Goal: Find specific page/section: Find specific page/section

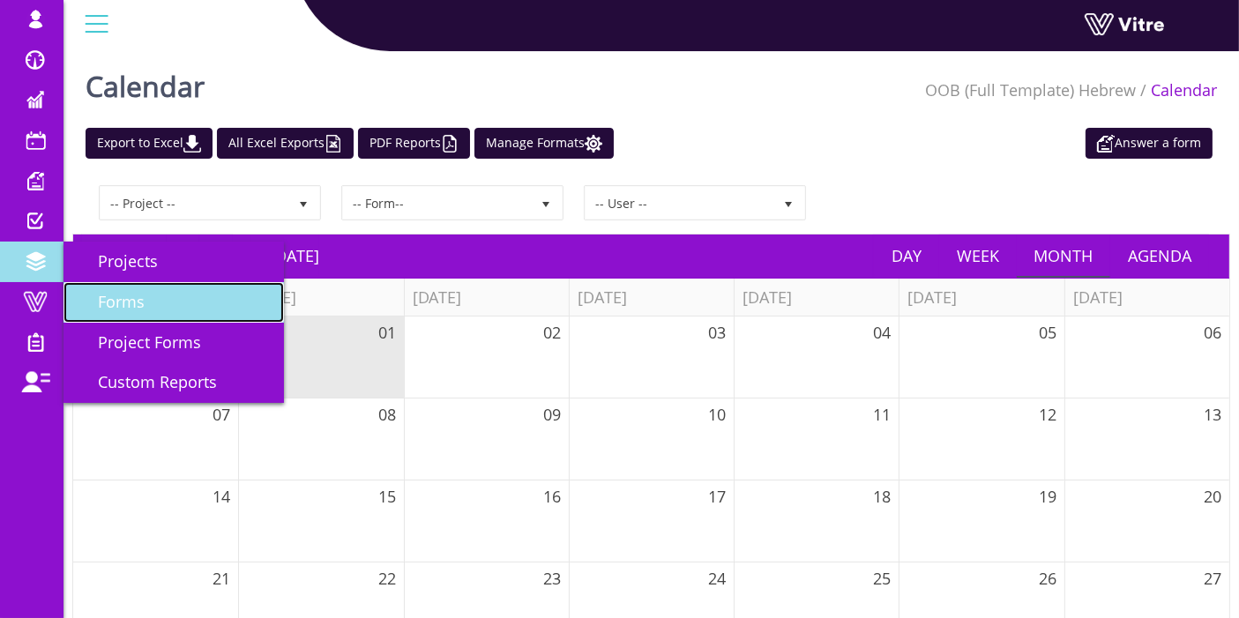
click at [145, 312] on link "Forms" at bounding box center [173, 302] width 220 height 41
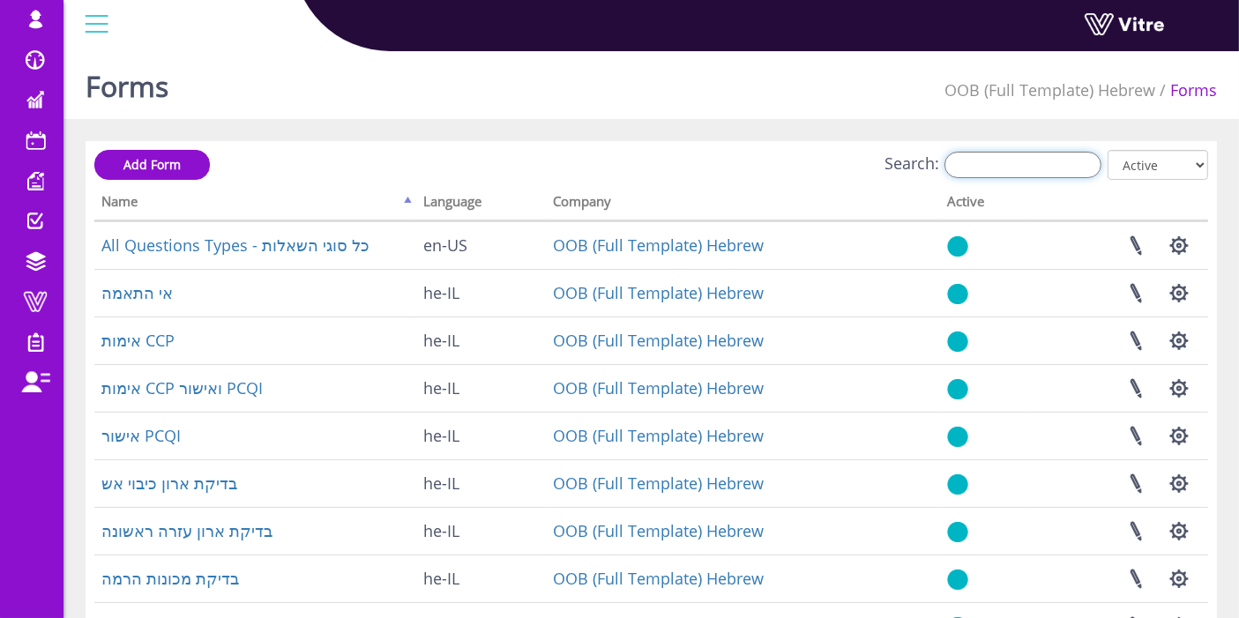
click at [1012, 166] on input "Search:" at bounding box center [1022, 165] width 157 height 26
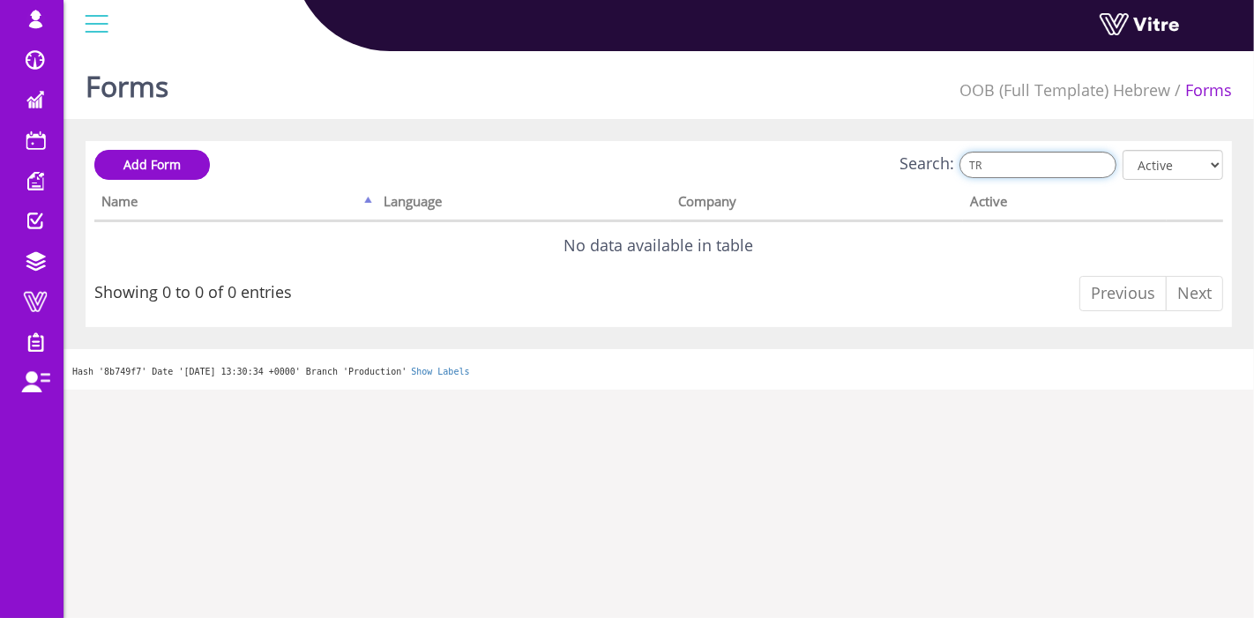
type input "T"
type input "t"
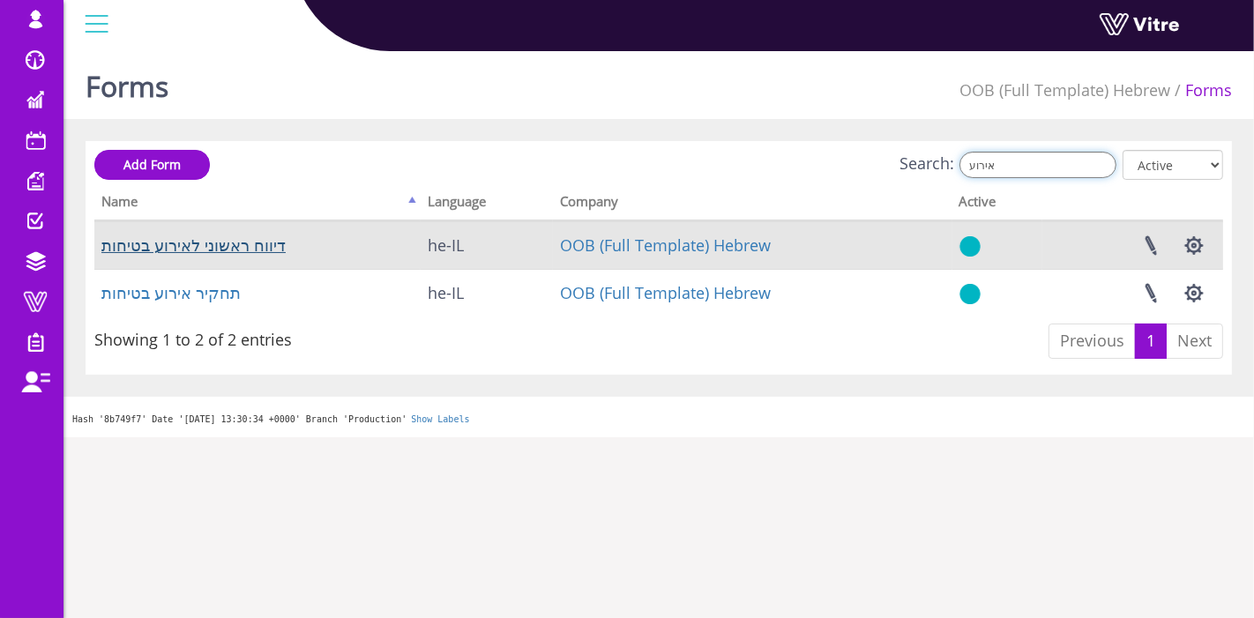
type input "אירוע"
click at [231, 251] on link "דיווח ראשוני לאירוע בטיחות" at bounding box center [193, 245] width 184 height 21
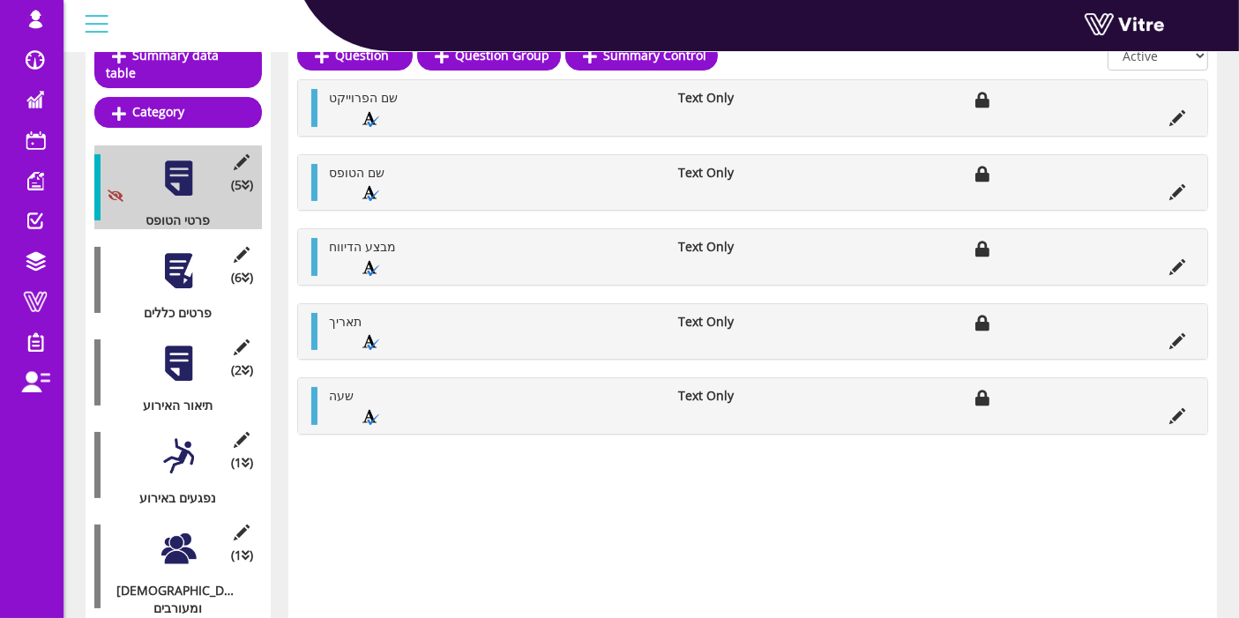
scroll to position [294, 0]
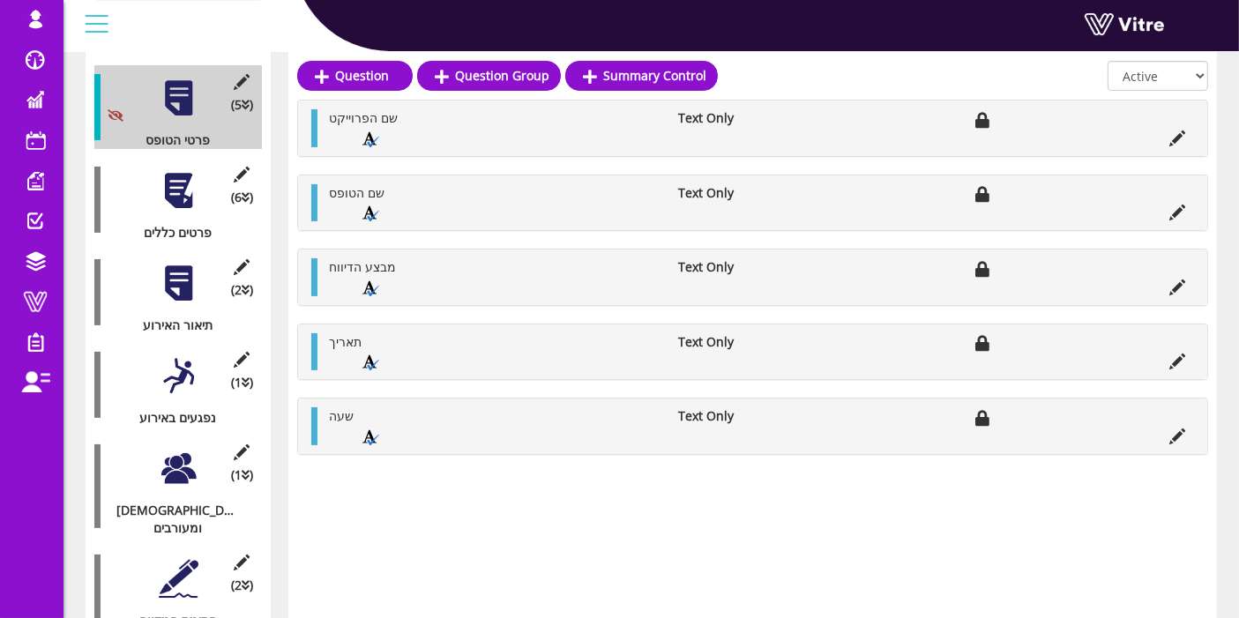
click at [182, 176] on div at bounding box center [179, 191] width 40 height 40
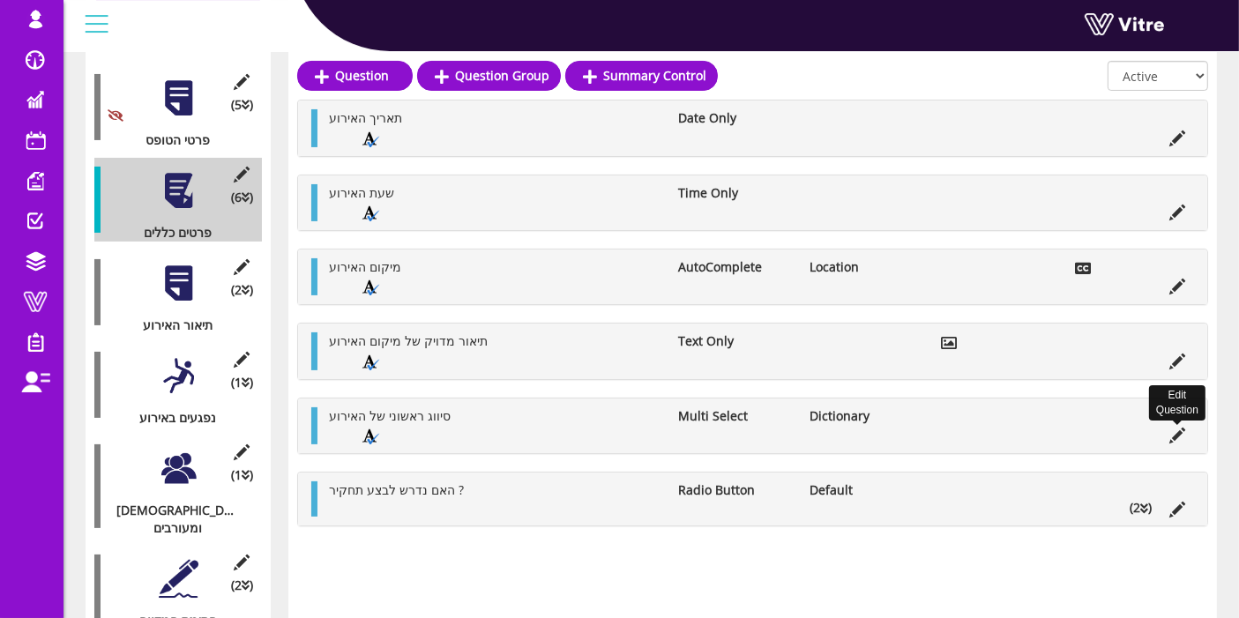
click at [1177, 428] on icon at bounding box center [1177, 436] width 16 height 16
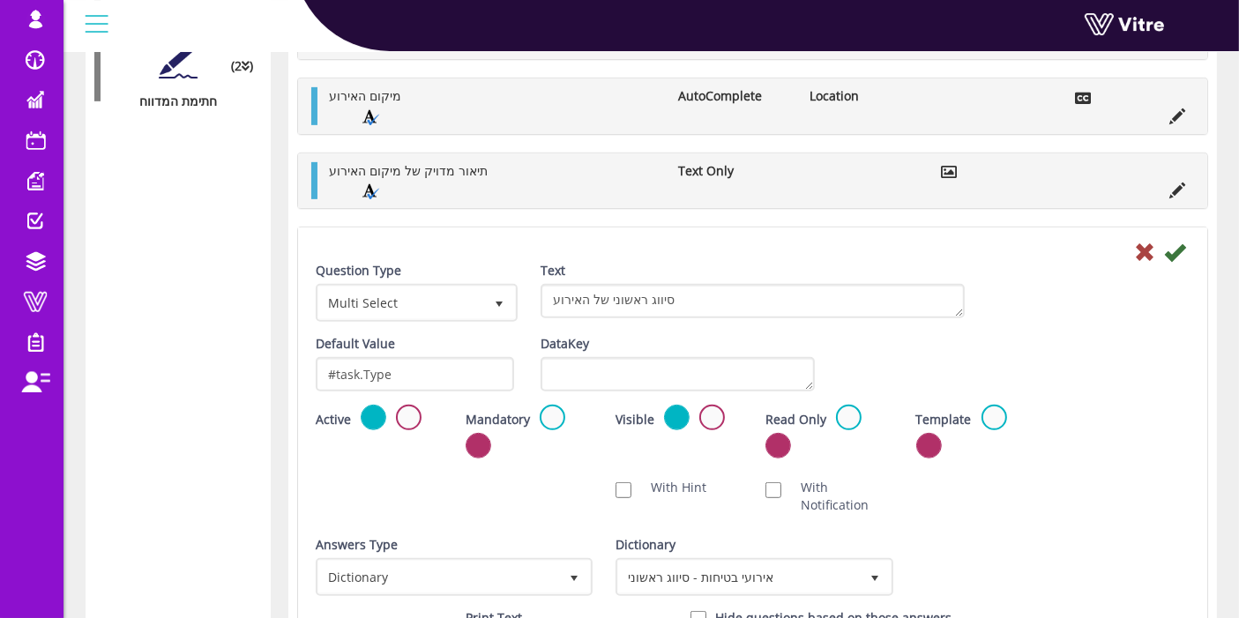
scroll to position [935, 0]
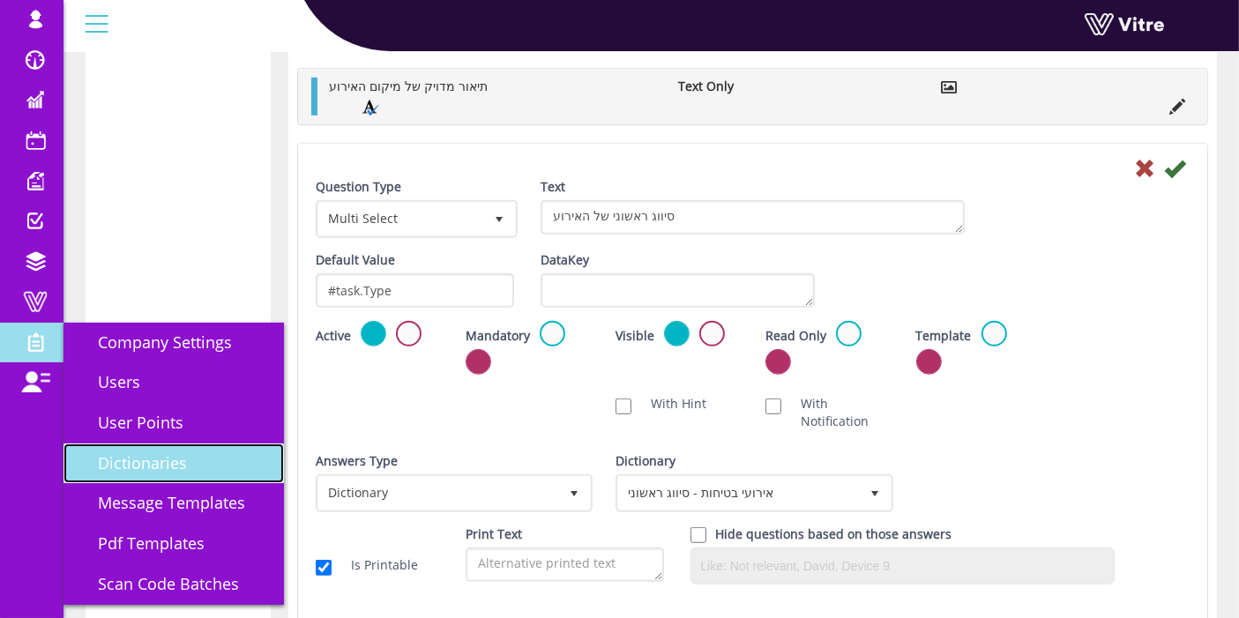
click at [165, 465] on span "Dictionaries" at bounding box center [132, 462] width 110 height 21
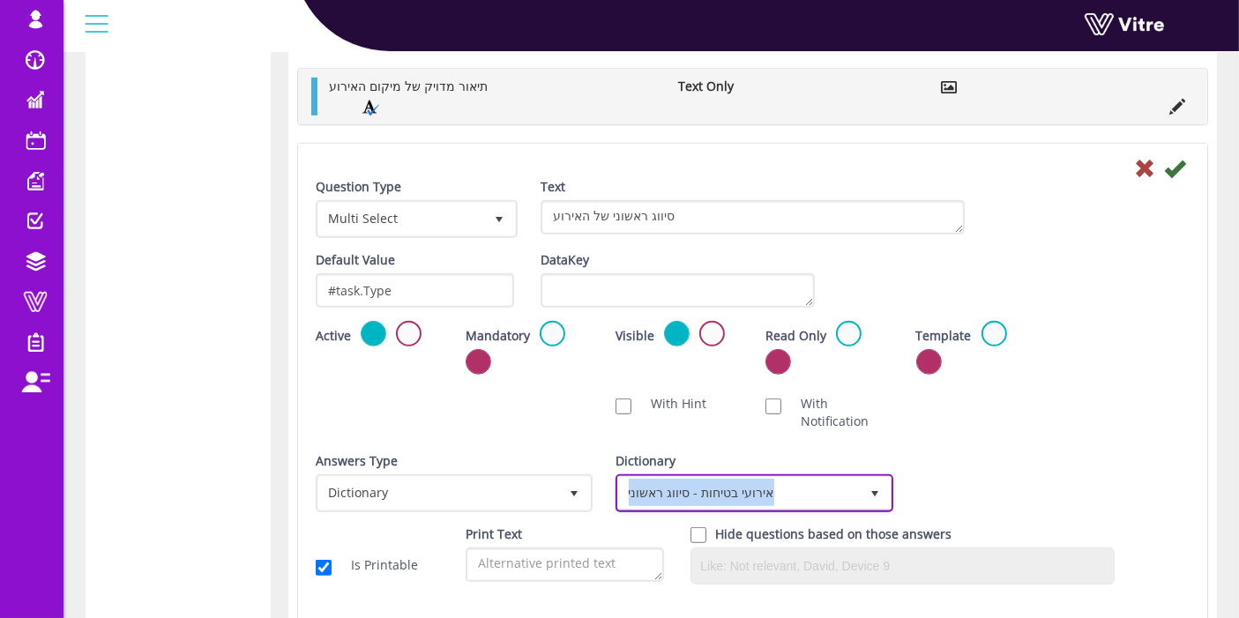
copy span "אירועי בטיחות - סיווג ראשוני"
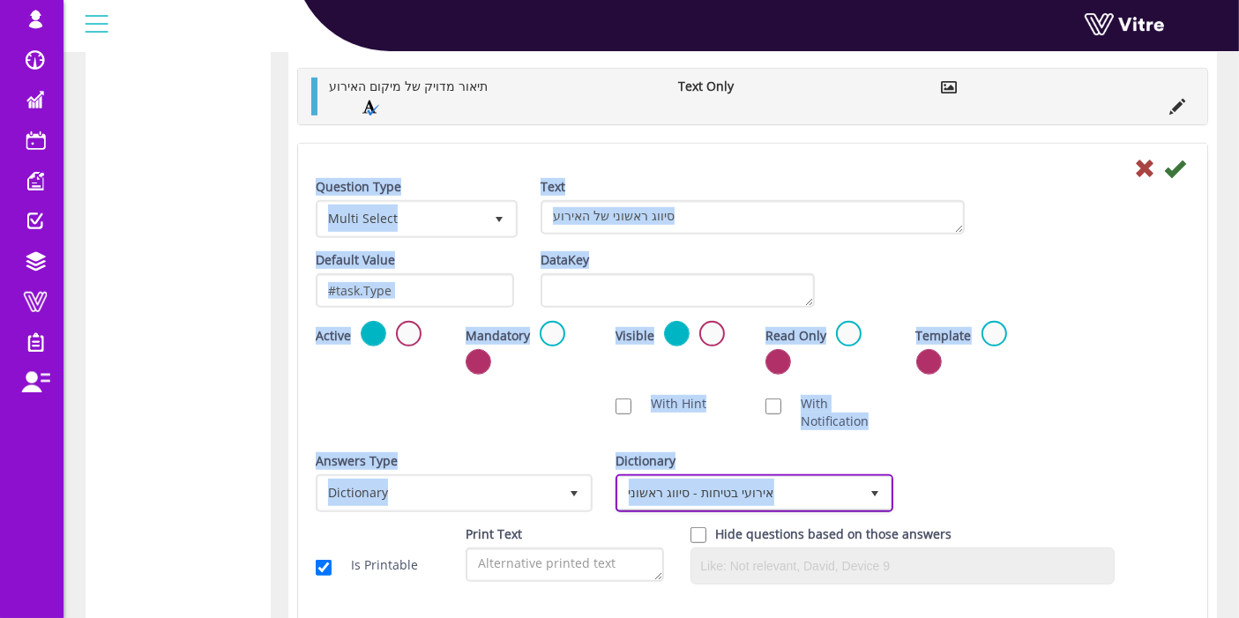
drag, startPoint x: 780, startPoint y: 487, endPoint x: 851, endPoint y: 168, distance: 326.9
click at [851, 168] on form "Question Type Multi Select 32 Text סיווג ראשוני של האירוע Default Value #task.T…" at bounding box center [753, 377] width 874 height 441
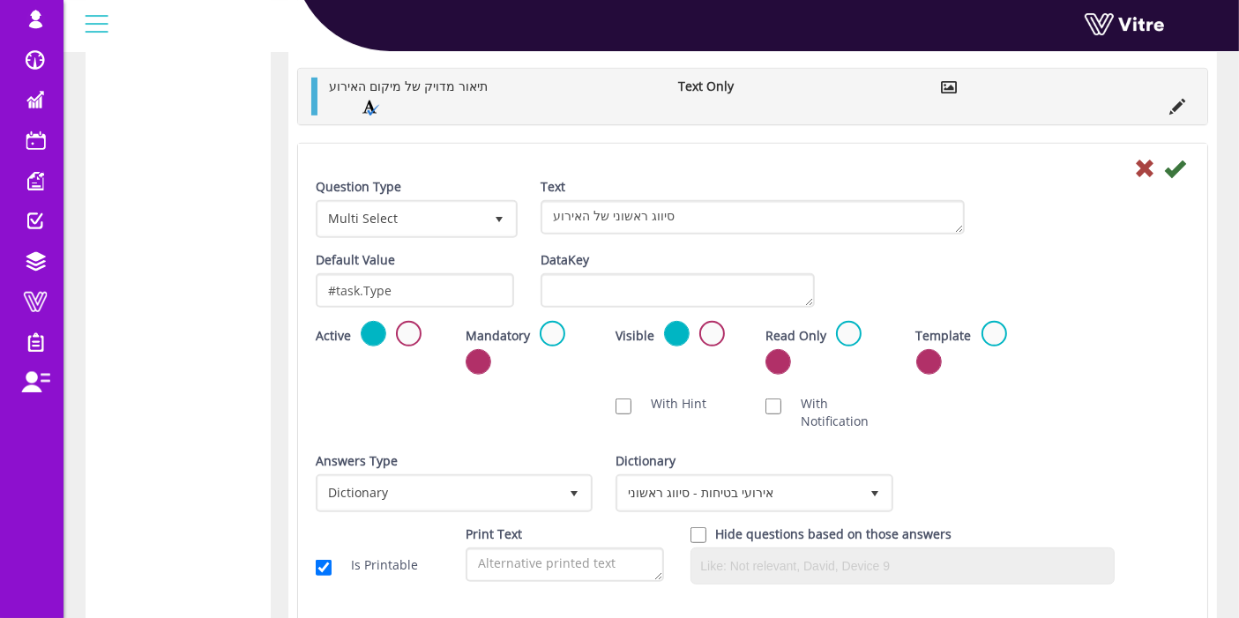
click at [846, 157] on div at bounding box center [752, 167] width 900 height 21
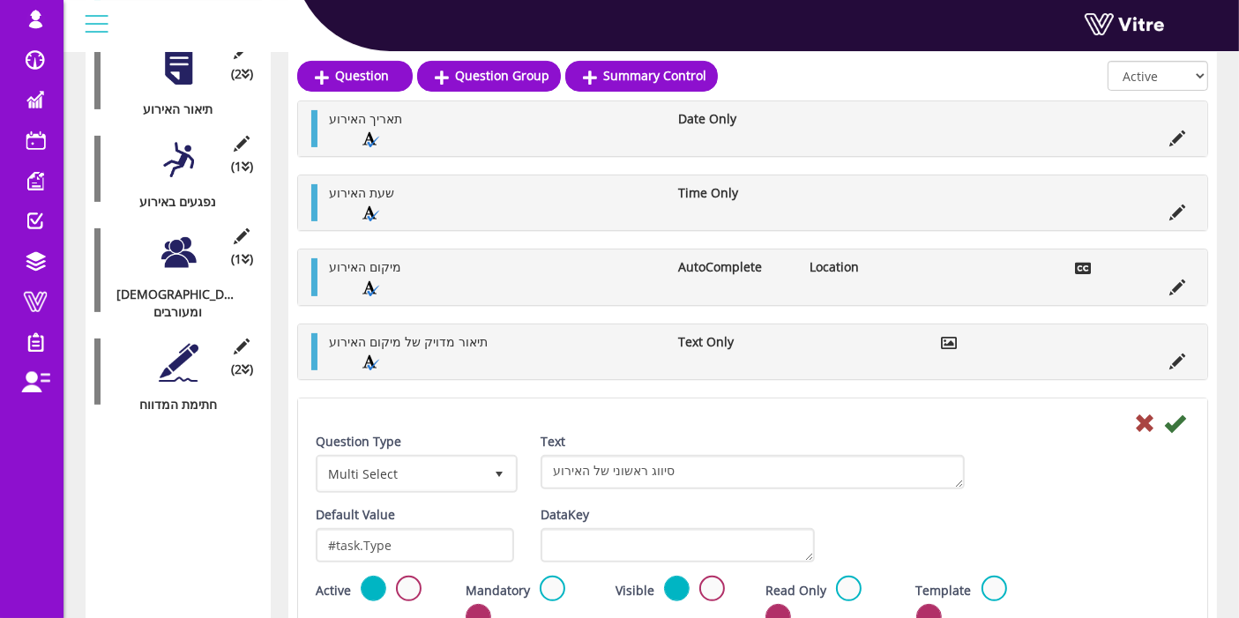
scroll to position [508, 0]
click at [41, 296] on span at bounding box center [35, 301] width 44 height 21
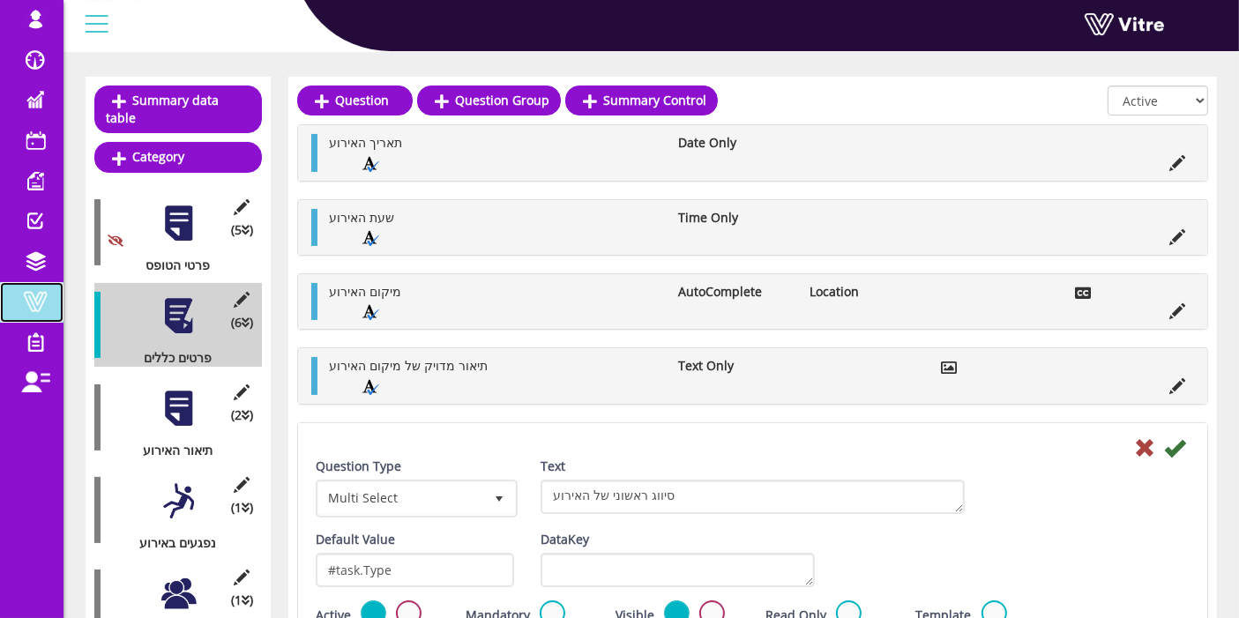
scroll to position [213, 0]
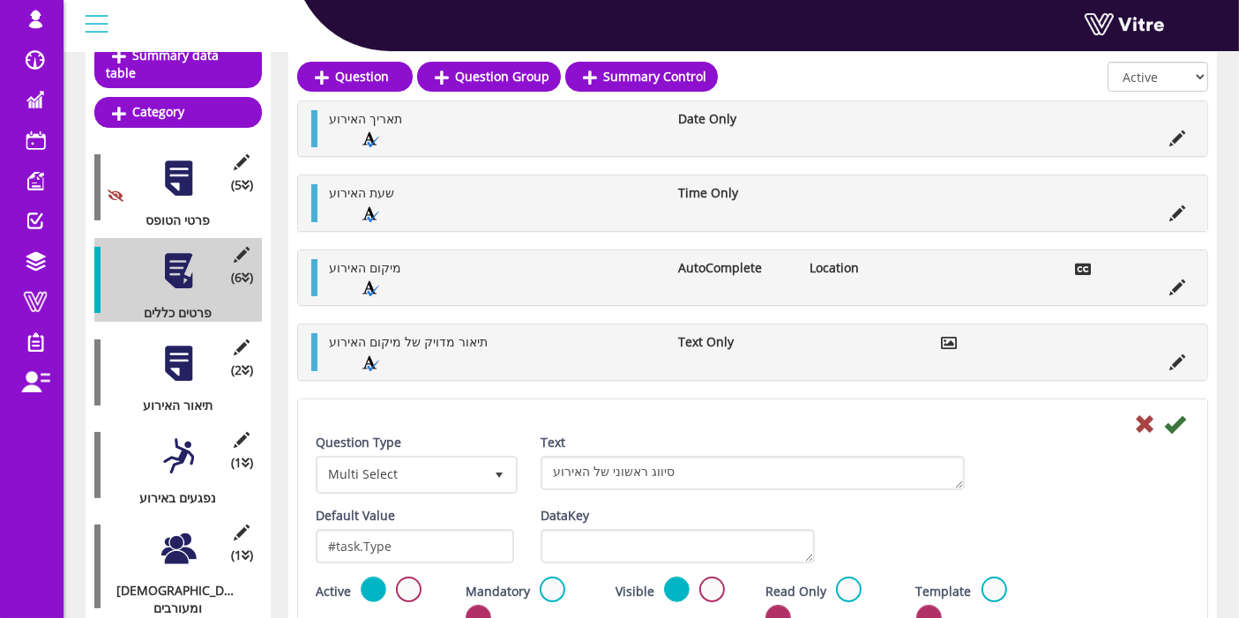
click at [183, 438] on div at bounding box center [179, 456] width 40 height 40
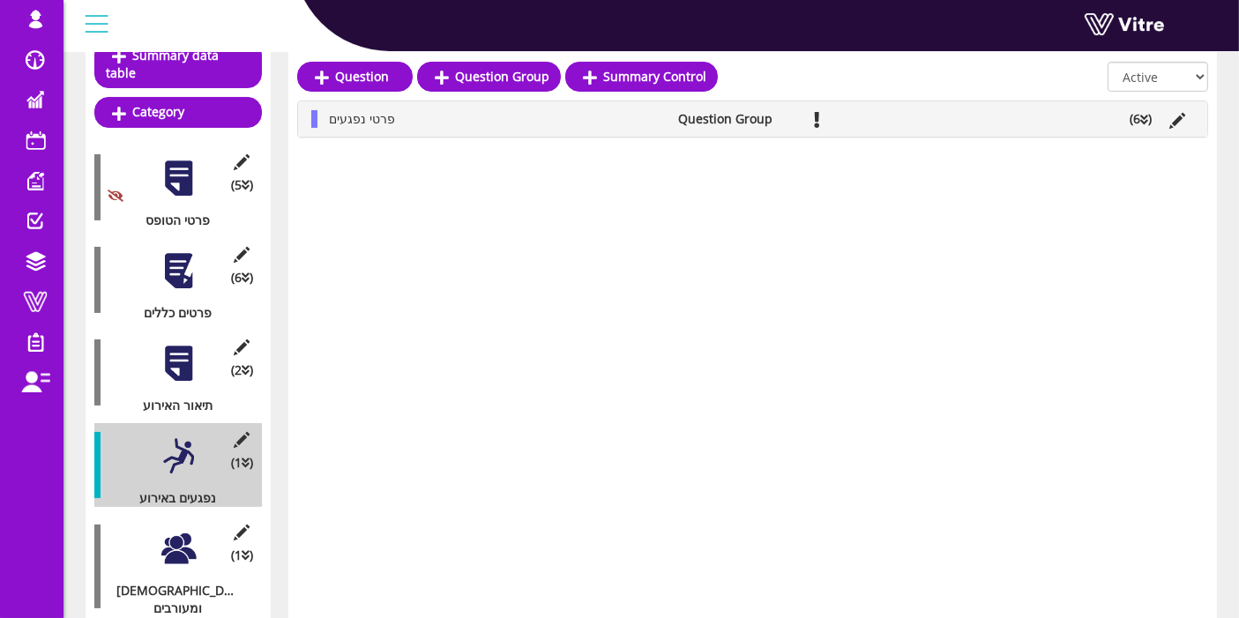
click at [1129, 113] on li "(6 )" at bounding box center [1141, 119] width 40 height 18
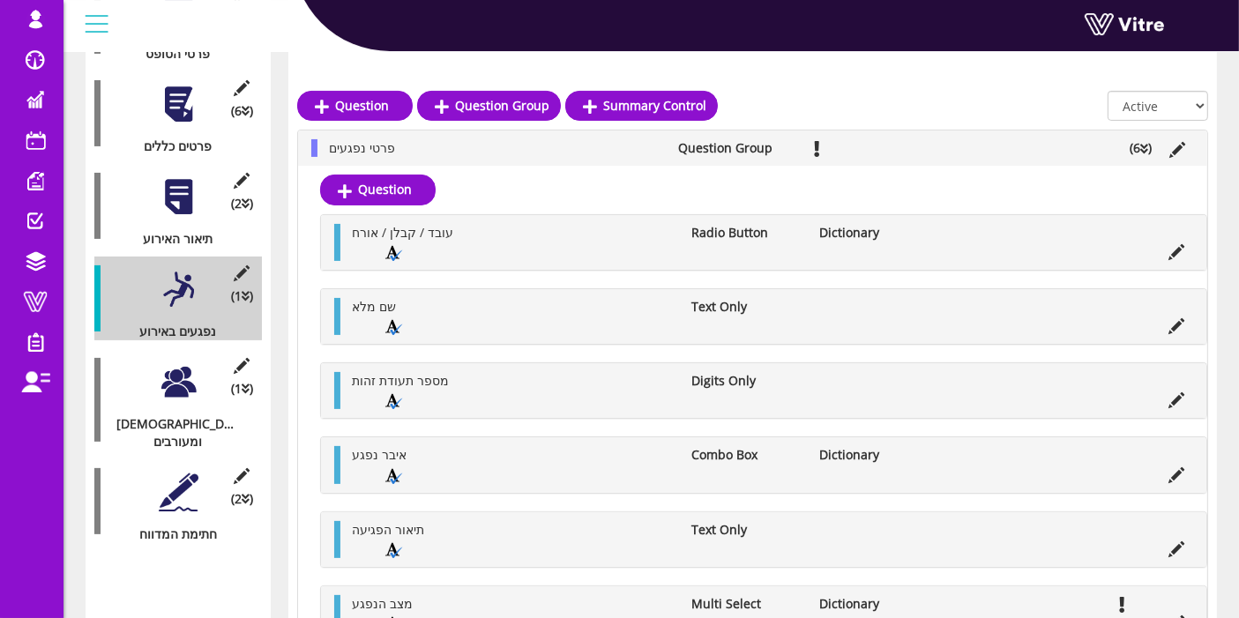
scroll to position [410, 0]
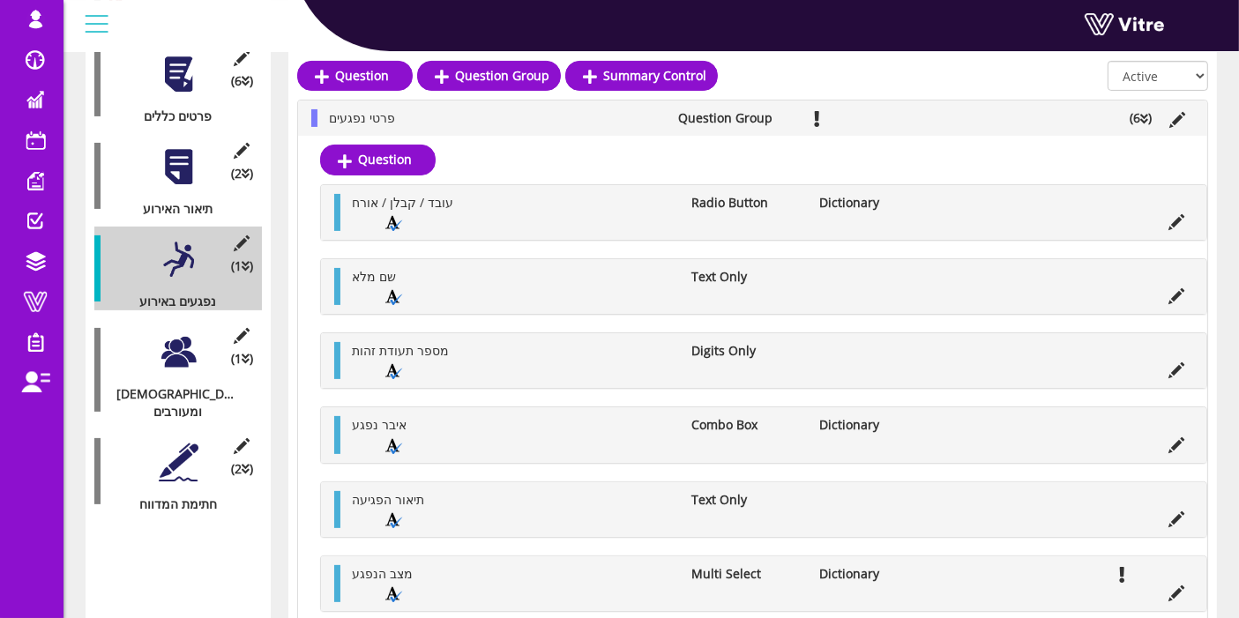
click at [183, 332] on div at bounding box center [179, 352] width 40 height 40
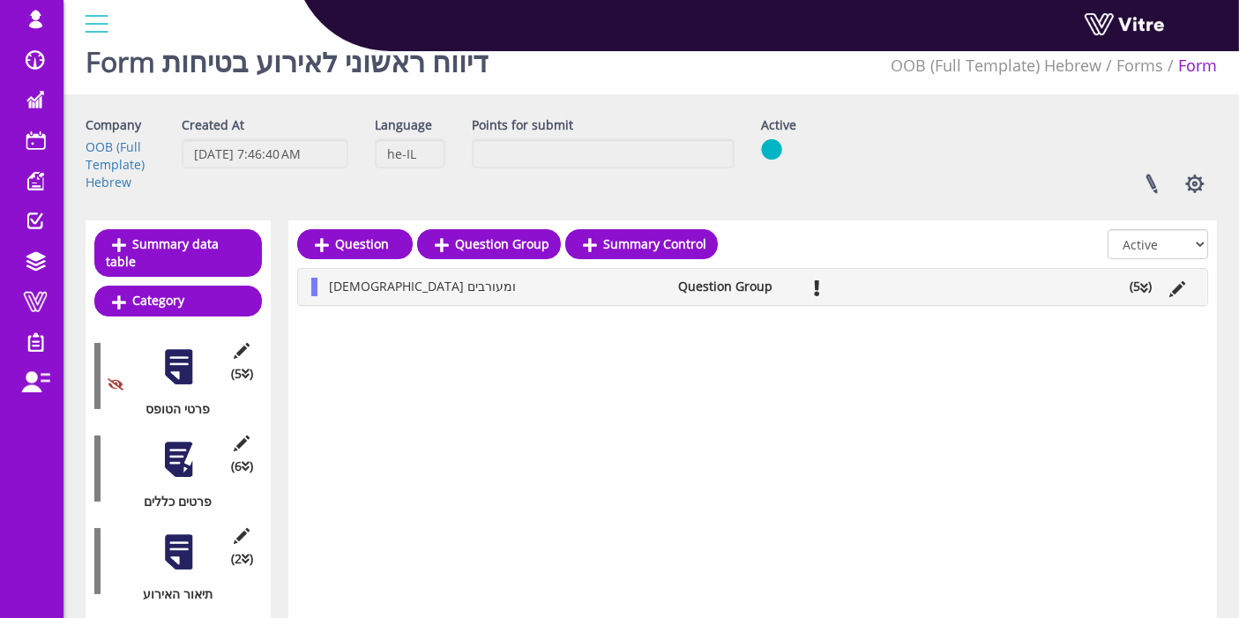
scroll to position [0, 0]
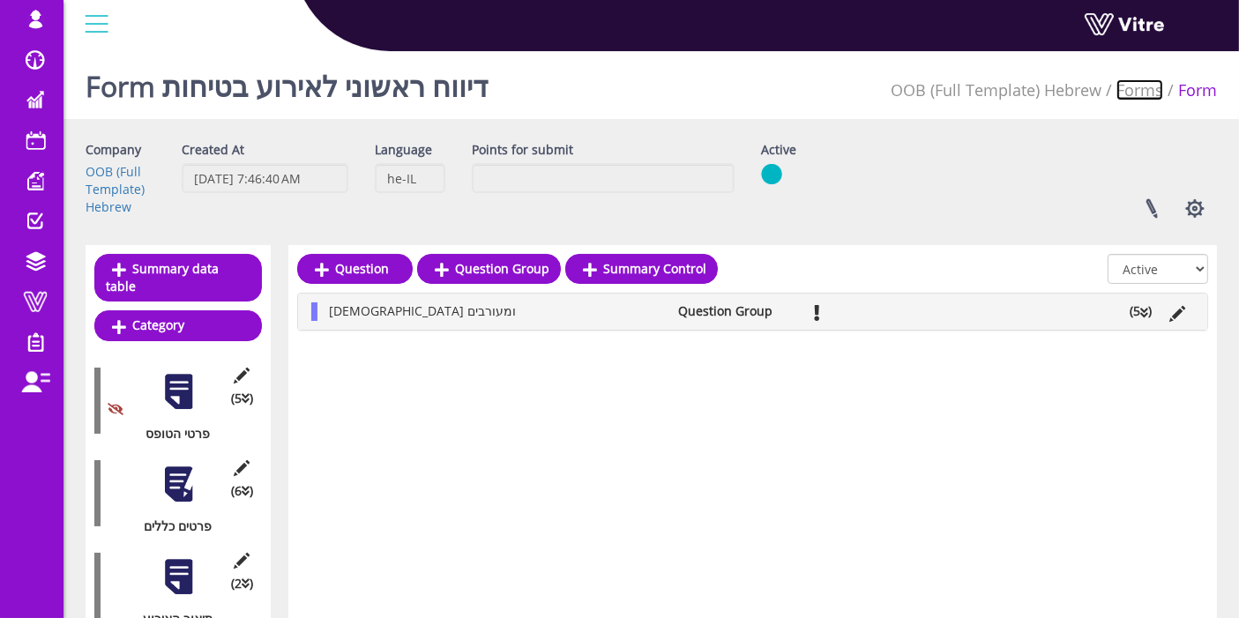
click at [1150, 90] on link "Forms" at bounding box center [1139, 89] width 47 height 21
click at [1141, 312] on icon at bounding box center [1144, 313] width 8 height 12
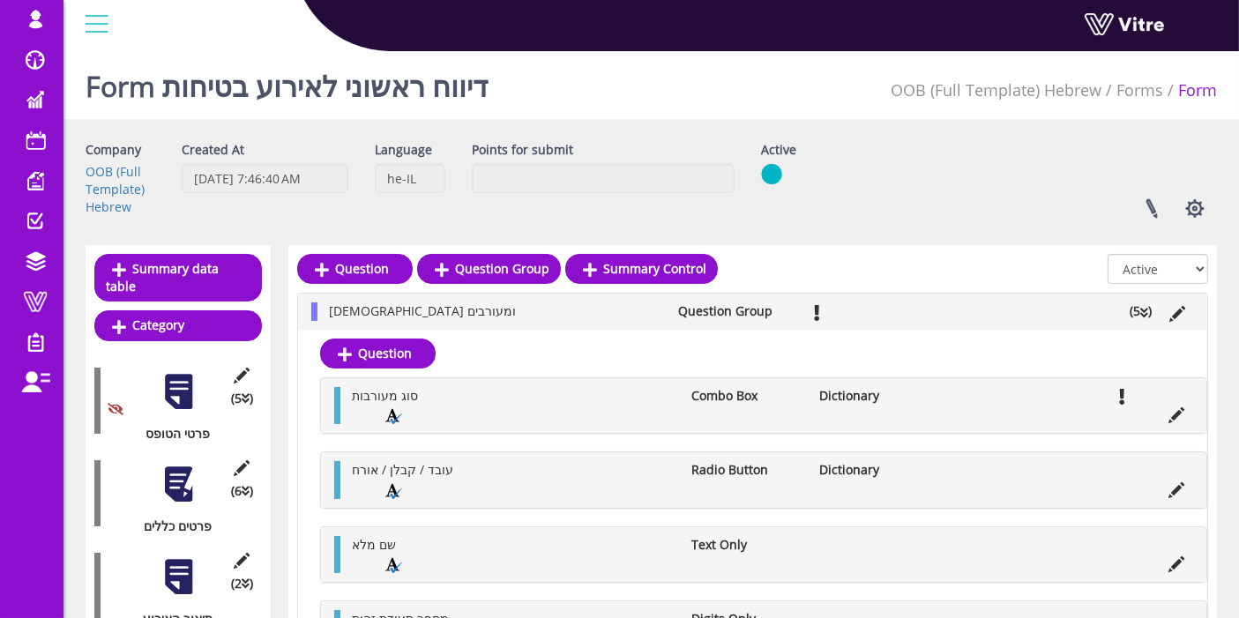
scroll to position [98, 0]
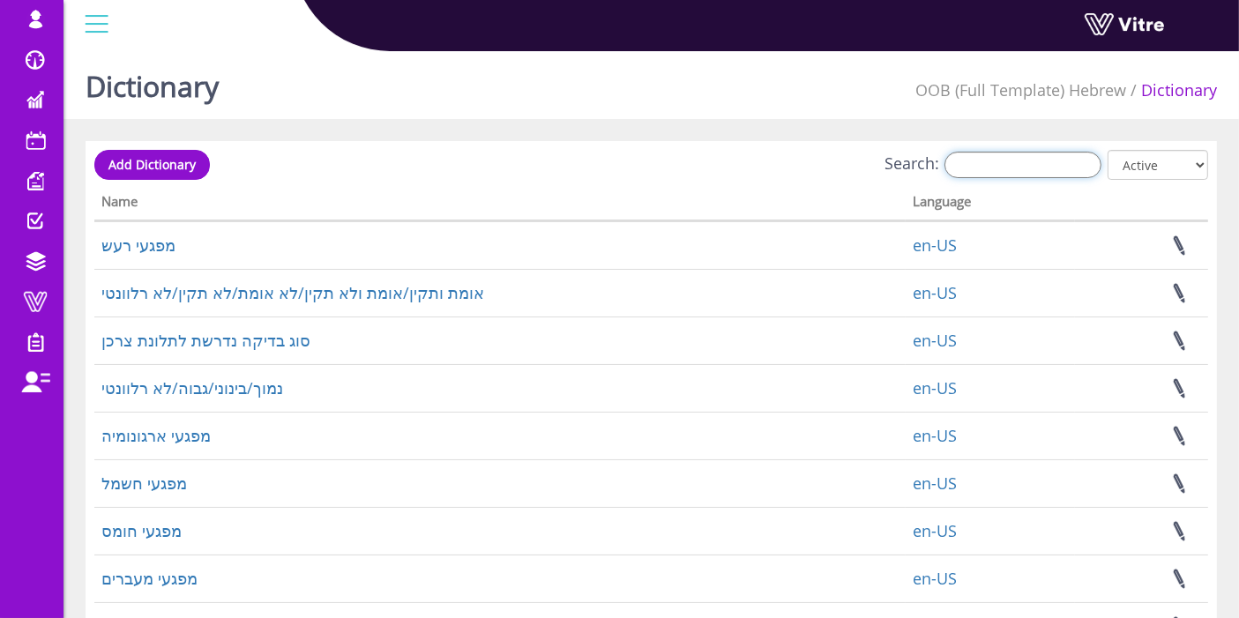
click at [1050, 169] on input "Search:" at bounding box center [1022, 165] width 157 height 26
paste input "אירועי בטיחות - סיווג ראשוני"
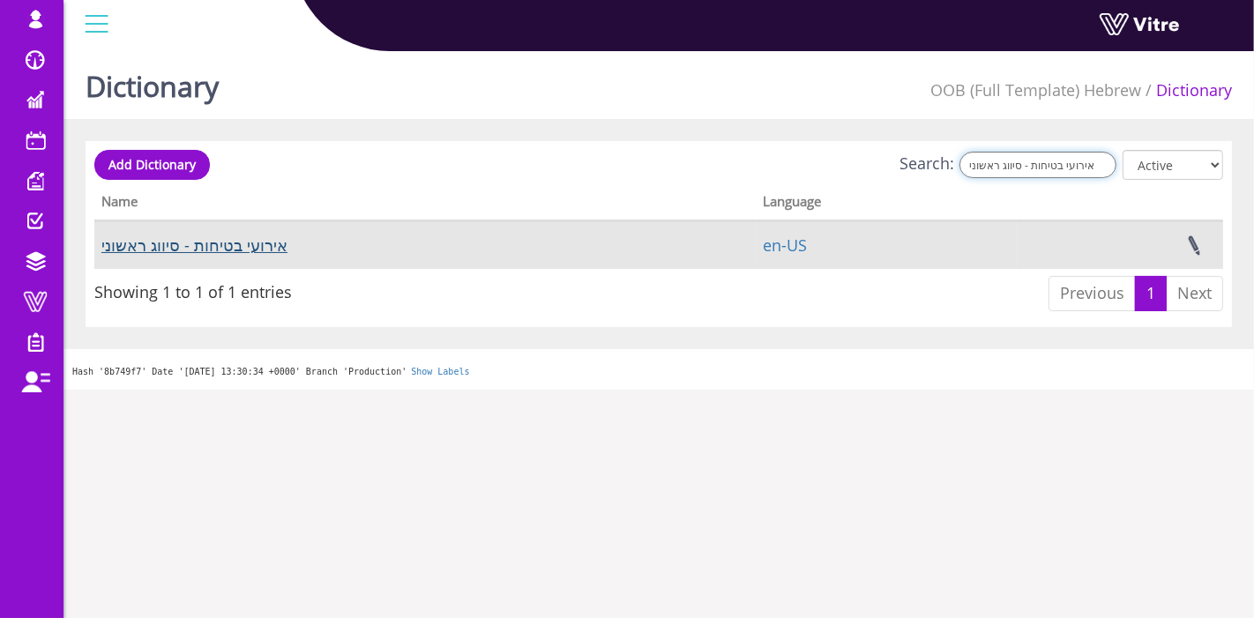
type input "אירועי בטיחות - סיווג ראשוני"
click at [218, 235] on link "אירועי בטיחות - סיווג ראשוני" at bounding box center [194, 245] width 186 height 21
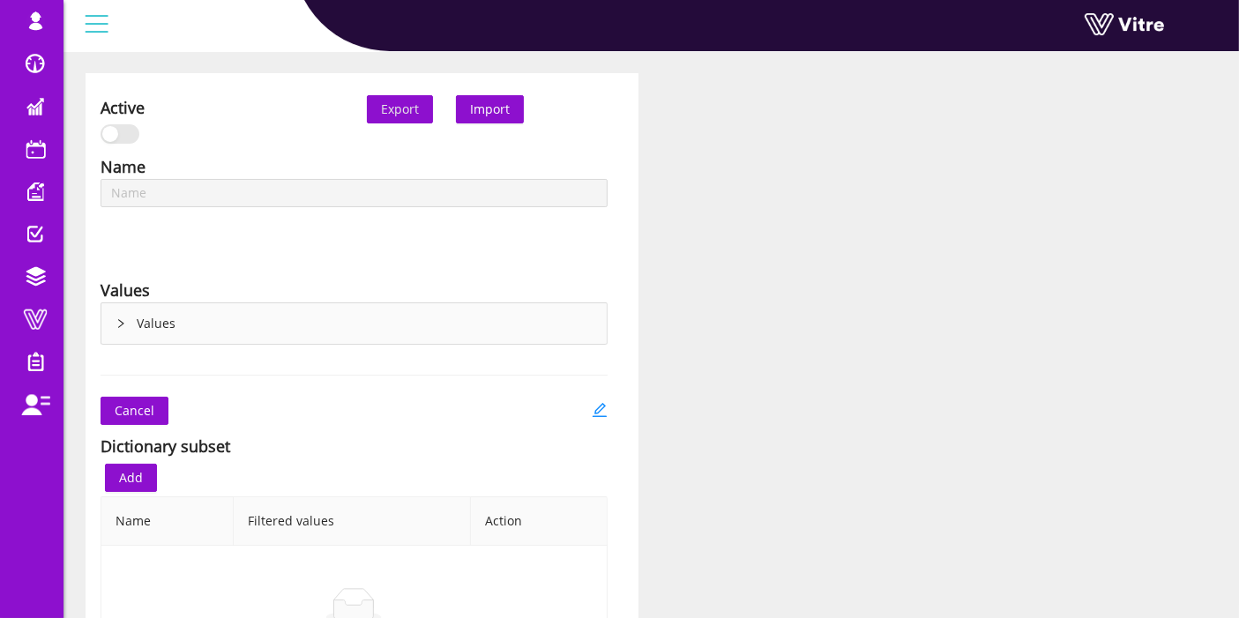
type input "אירועי בטיחות - סיווג ראשוני"
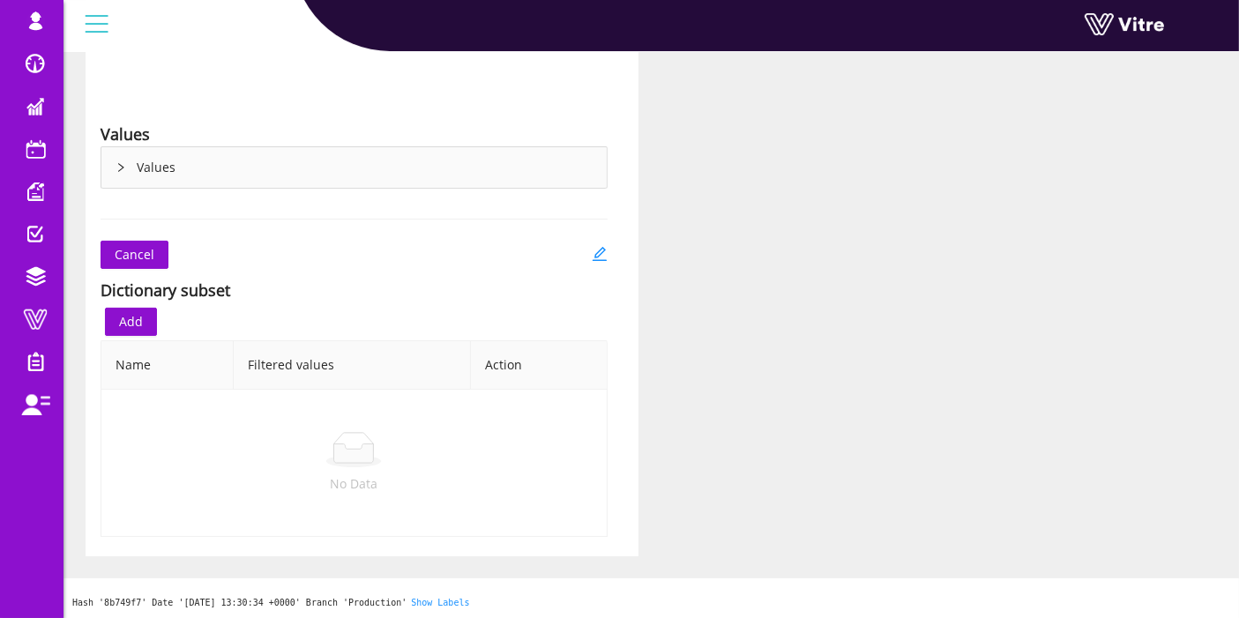
scroll to position [28, 0]
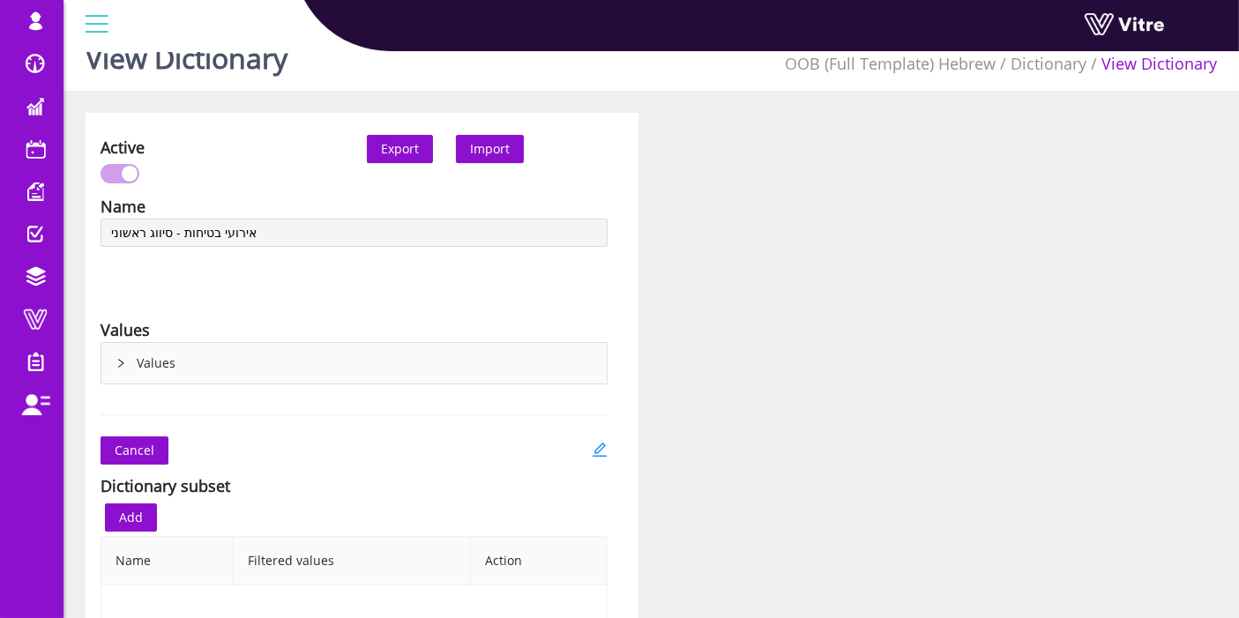
click at [164, 369] on div "Values" at bounding box center [353, 363] width 505 height 41
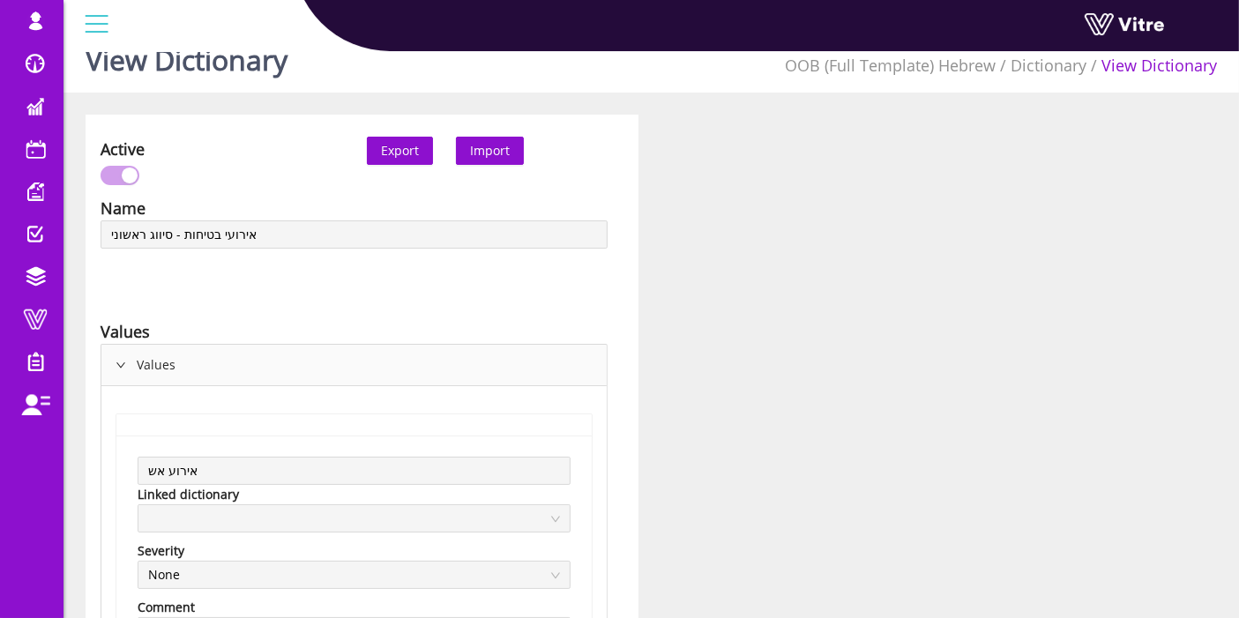
scroll to position [0, 0]
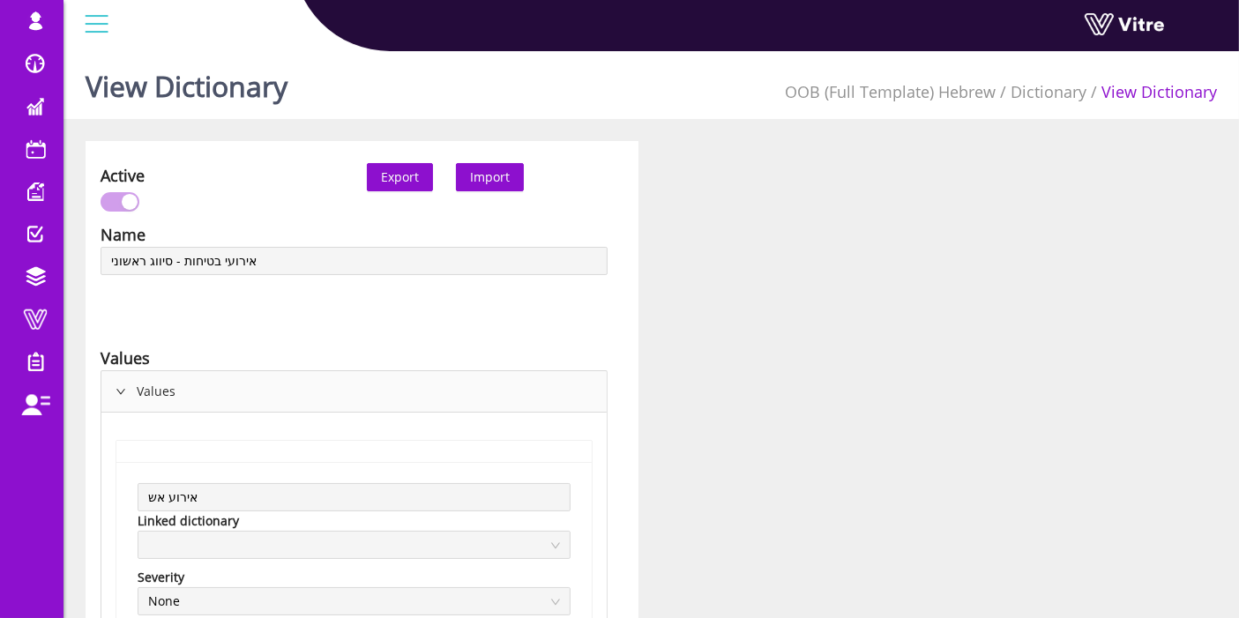
click at [1071, 93] on link "Dictionary" at bounding box center [1048, 91] width 76 height 21
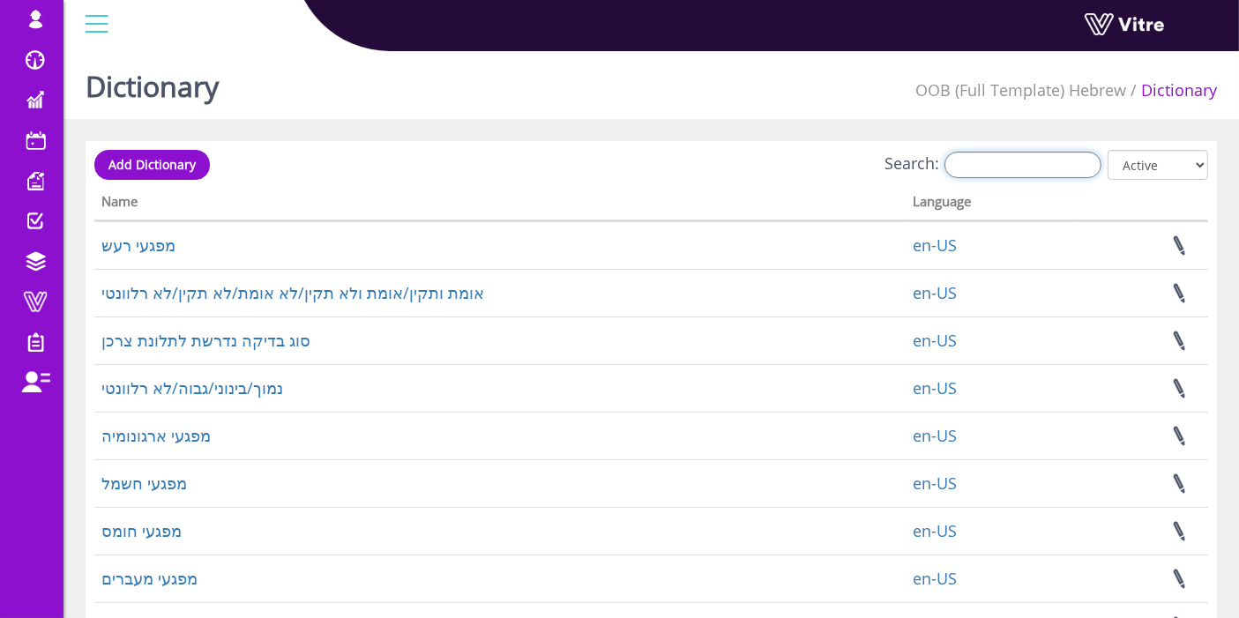
click at [1077, 157] on input "Search:" at bounding box center [1022, 165] width 157 height 26
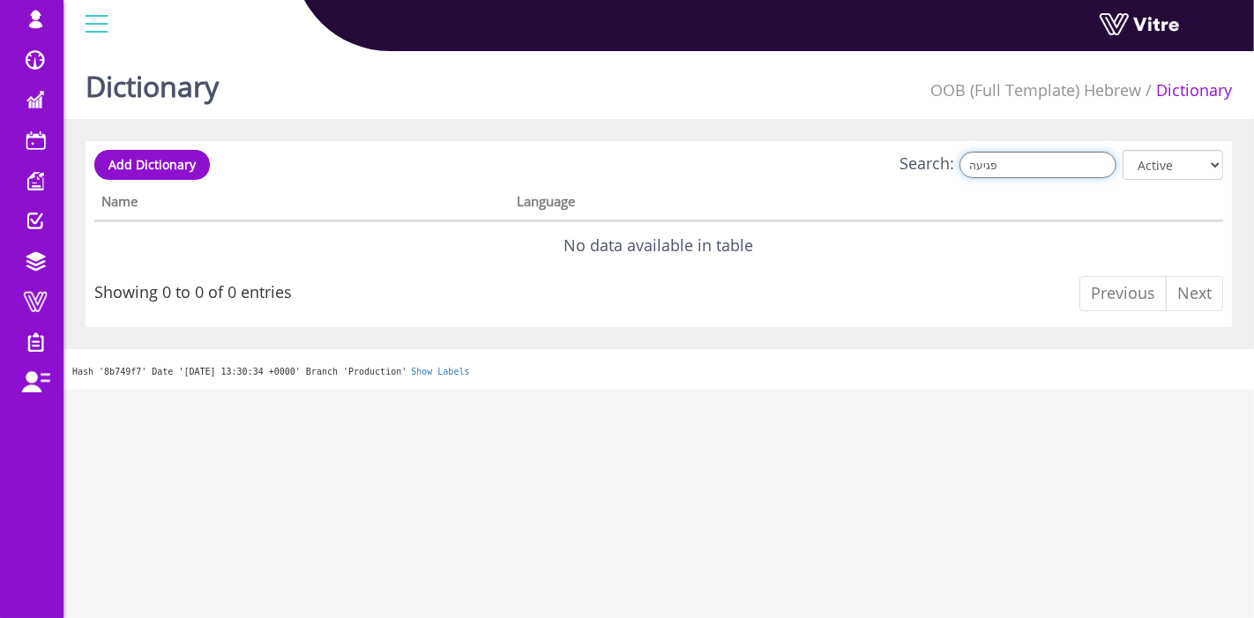
click at [1077, 168] on input "פגיעה" at bounding box center [1037, 165] width 157 height 26
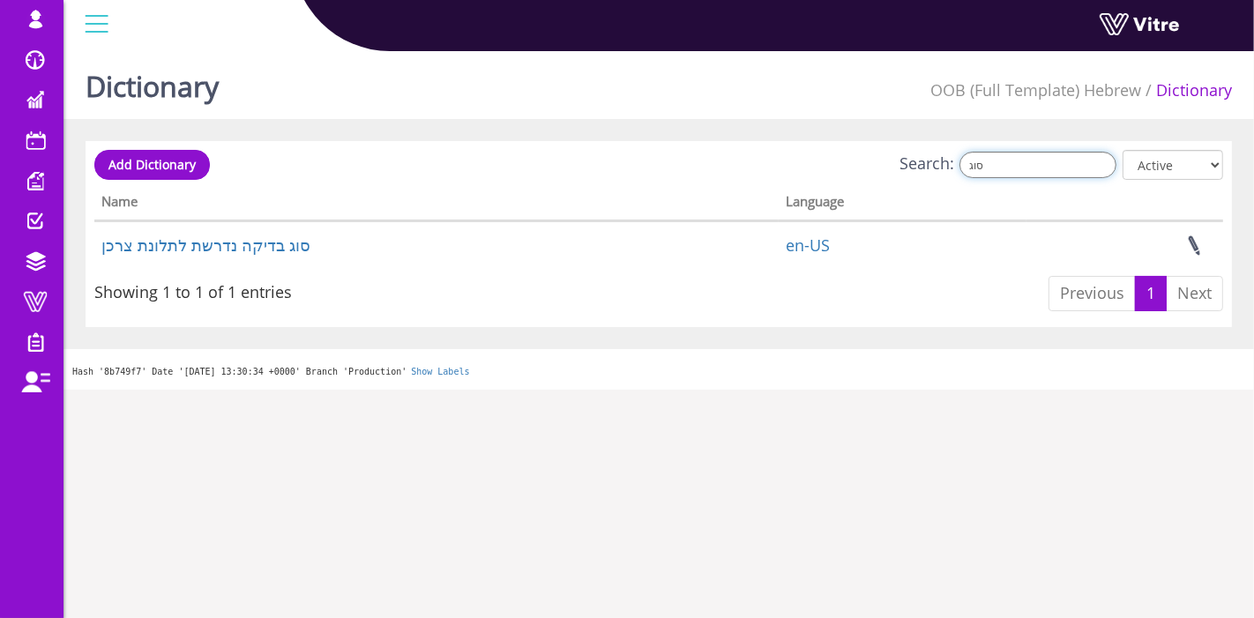
click at [996, 157] on input "סוג" at bounding box center [1037, 165] width 157 height 26
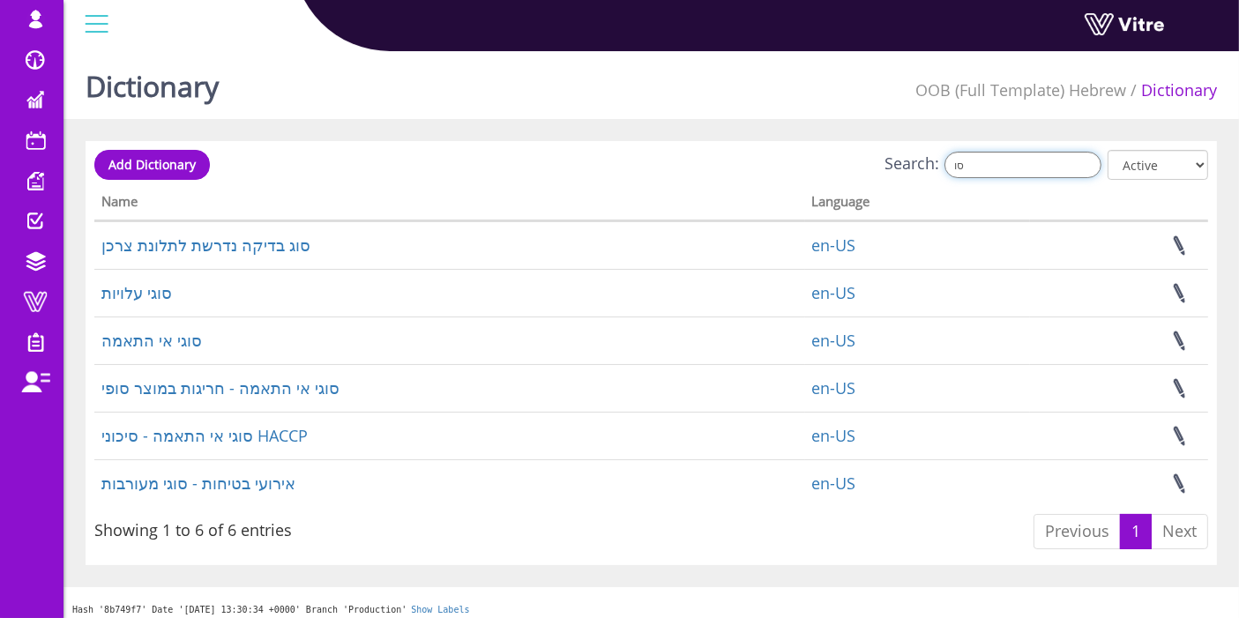
type input "ס"
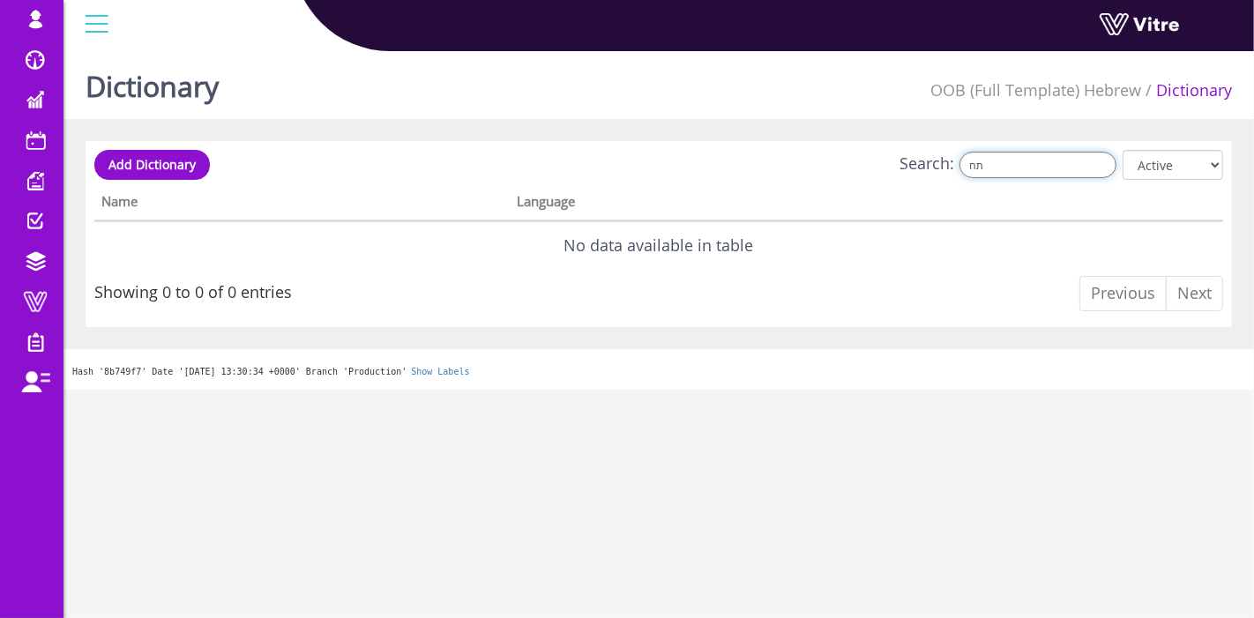
type input "תח"
click at [1019, 160] on input "תח" at bounding box center [1037, 165] width 157 height 26
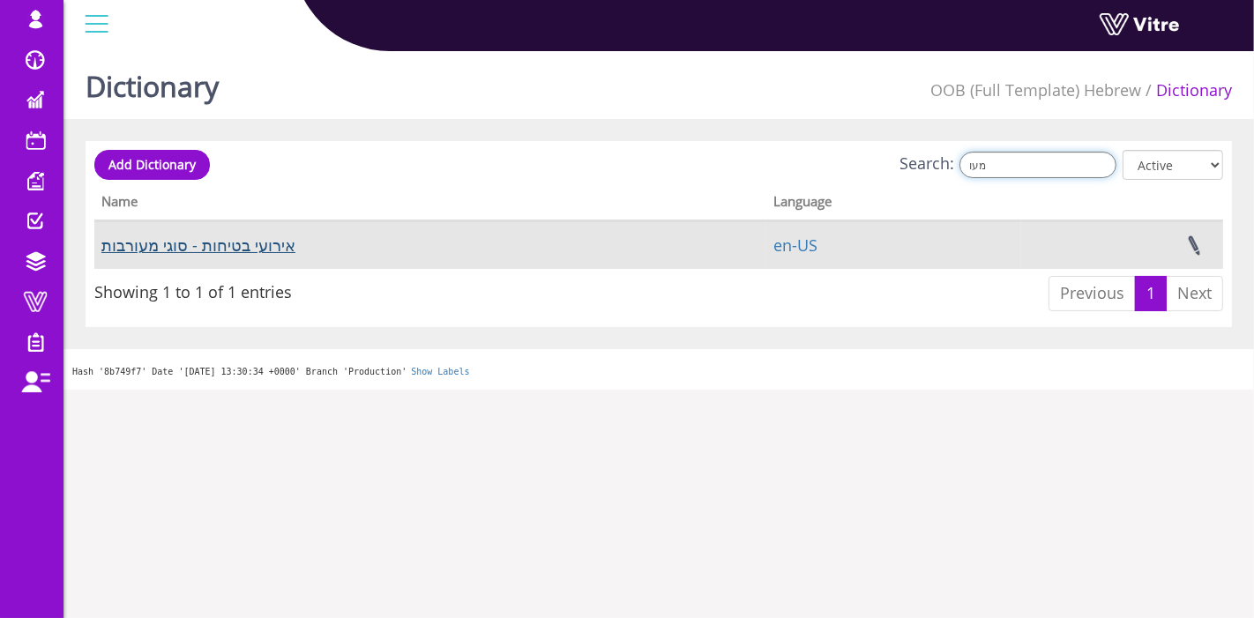
type input "מעו"
click at [238, 245] on link "אירועי בטיחות - סוגי מעורבות" at bounding box center [198, 245] width 194 height 21
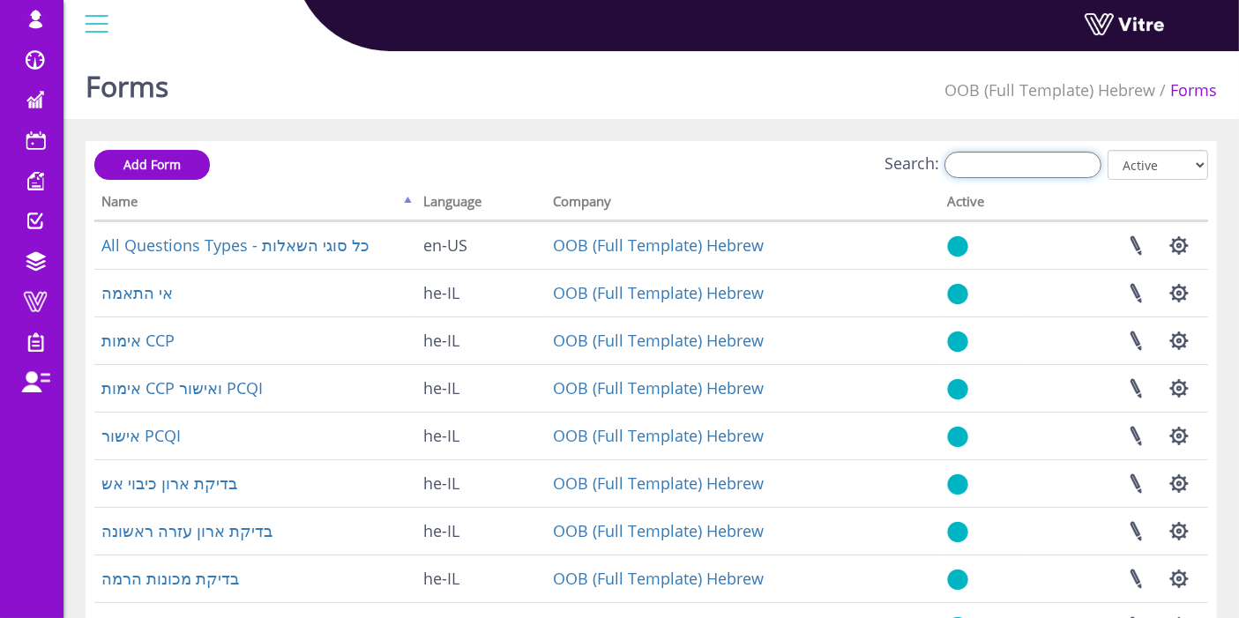
click at [1032, 176] on input "Search:" at bounding box center [1022, 165] width 157 height 26
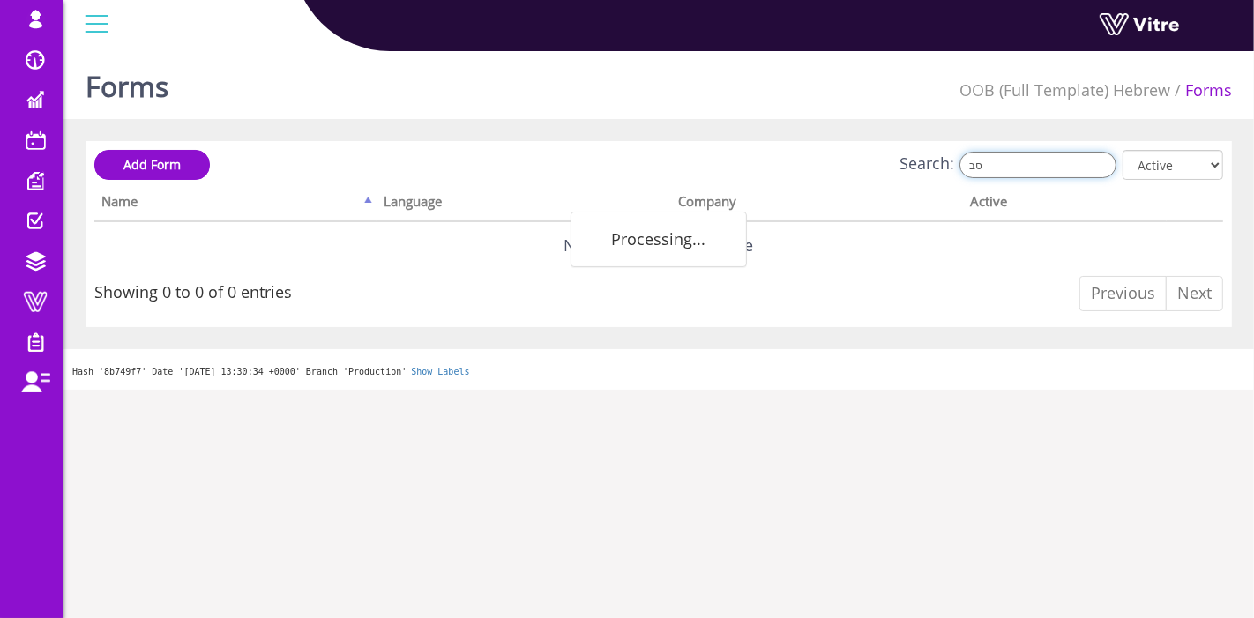
type input "ס"
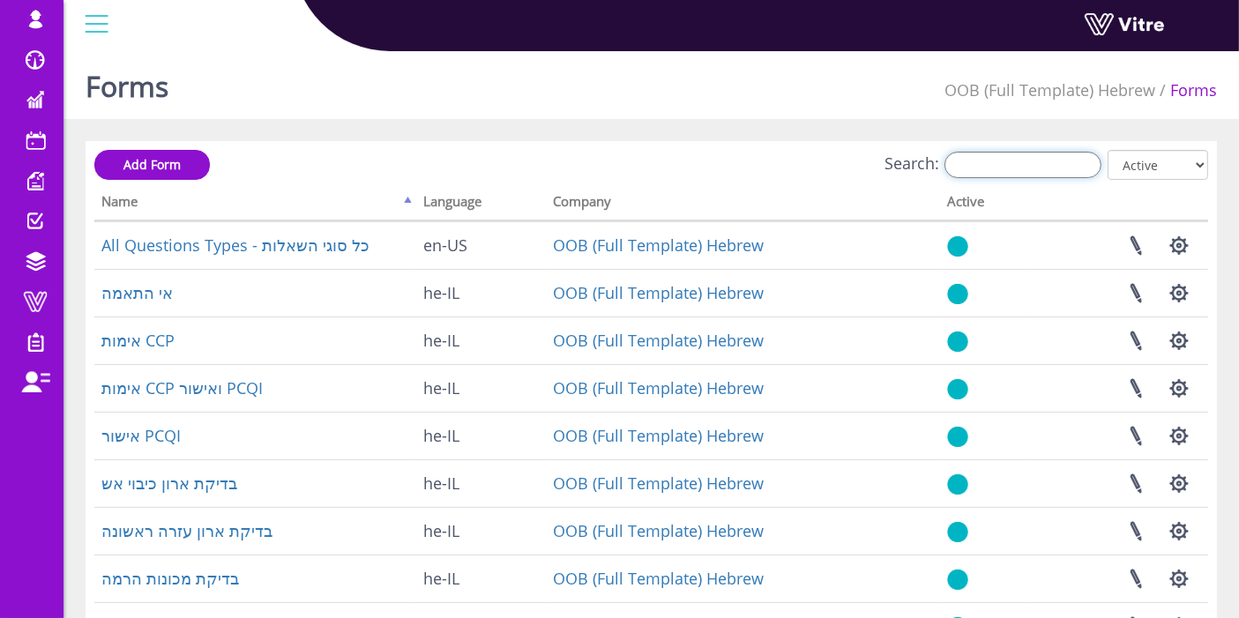
click at [1000, 164] on input "Search:" at bounding box center [1022, 165] width 157 height 26
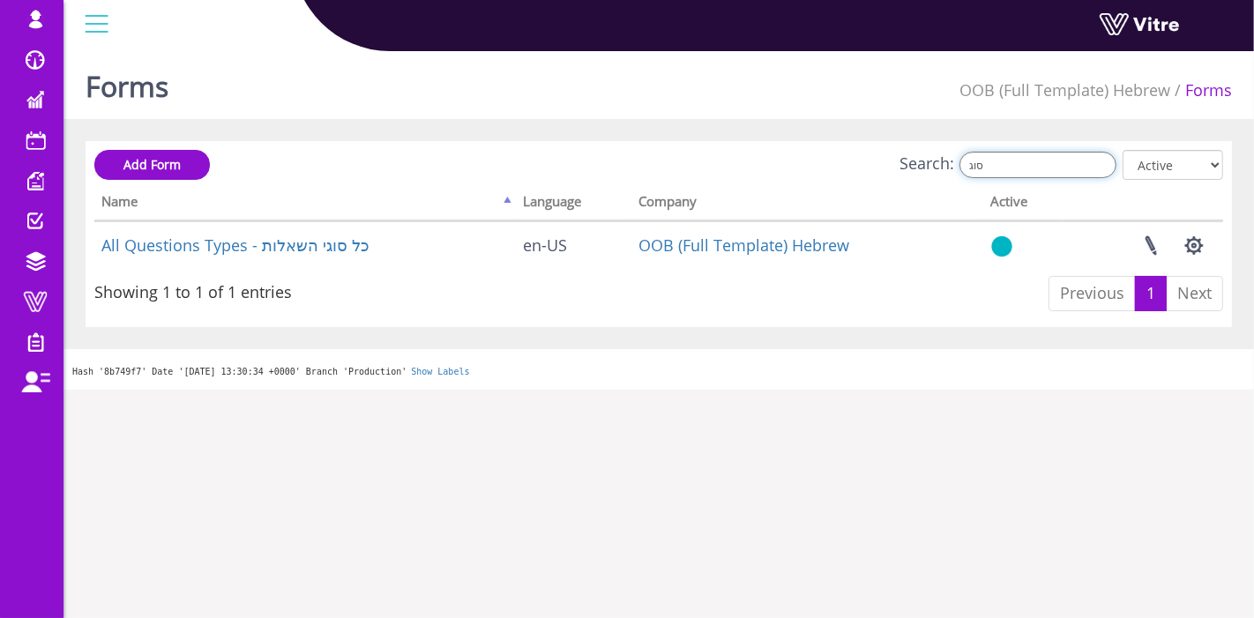
click at [1038, 167] on input "סוג" at bounding box center [1037, 165] width 157 height 26
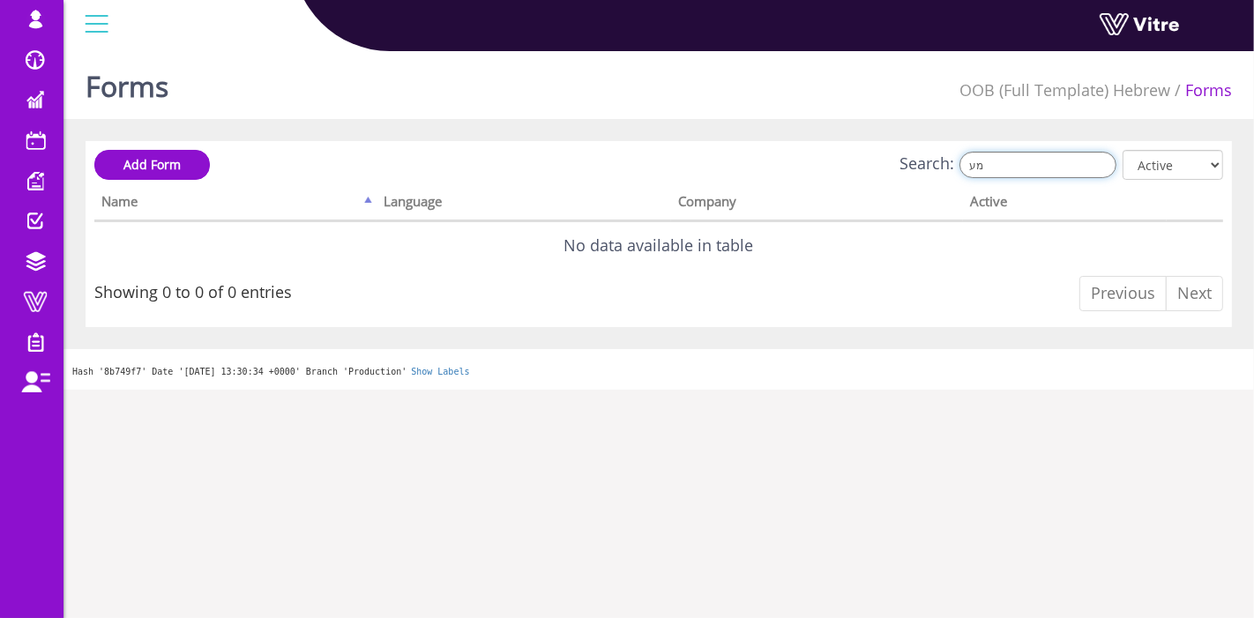
type input "מ"
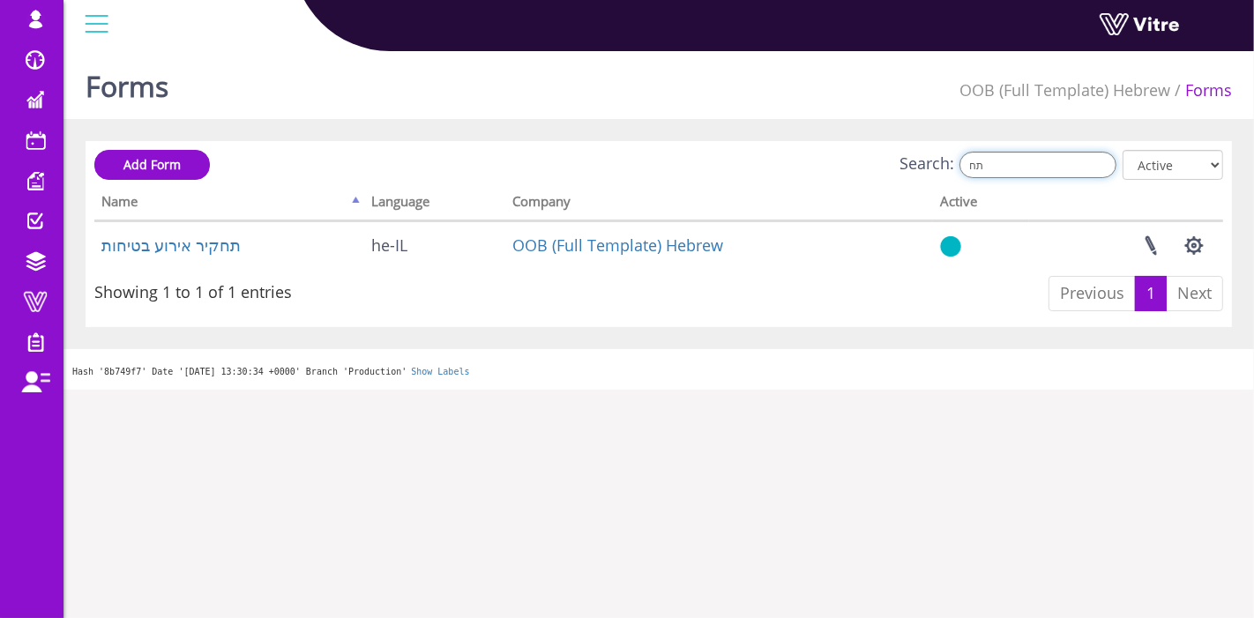
type input "תח"
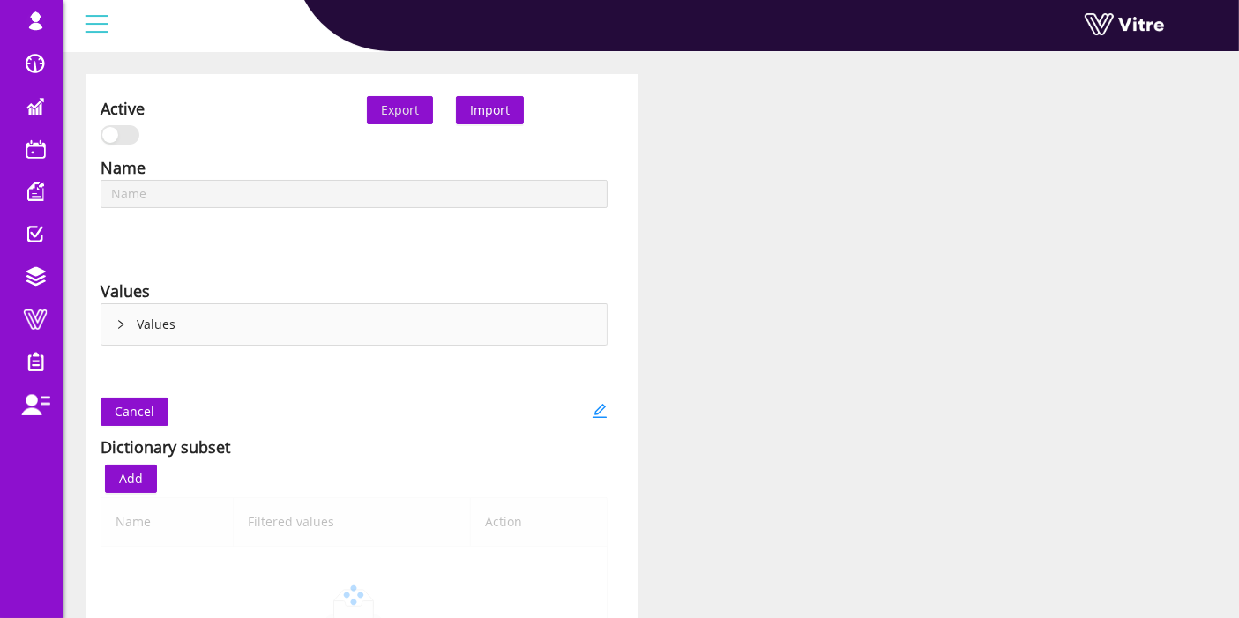
scroll to position [98, 0]
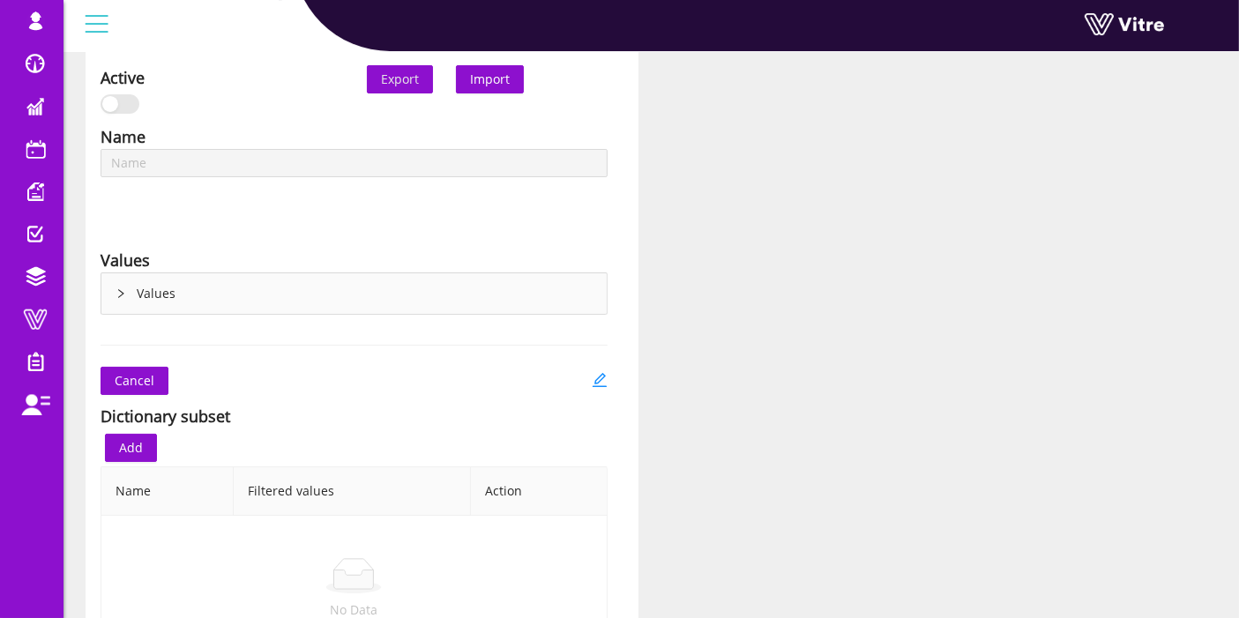
type input "אירועי בטיחות - סוגי מעורבות"
click at [113, 285] on div "Values" at bounding box center [353, 293] width 505 height 41
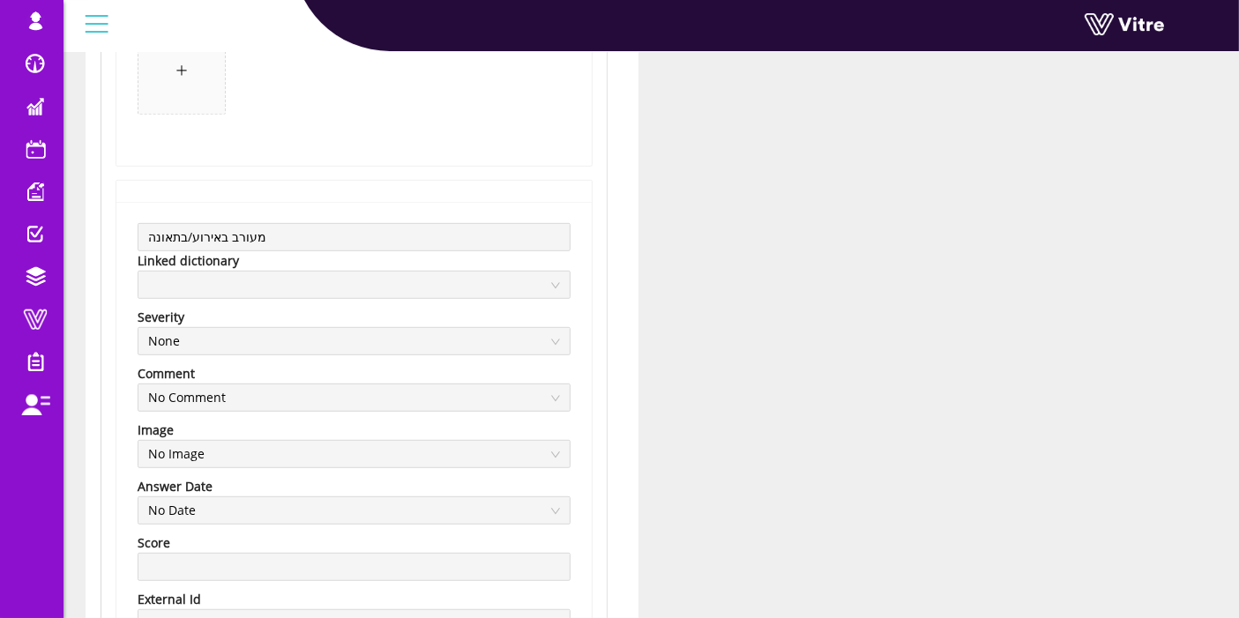
scroll to position [1007, 0]
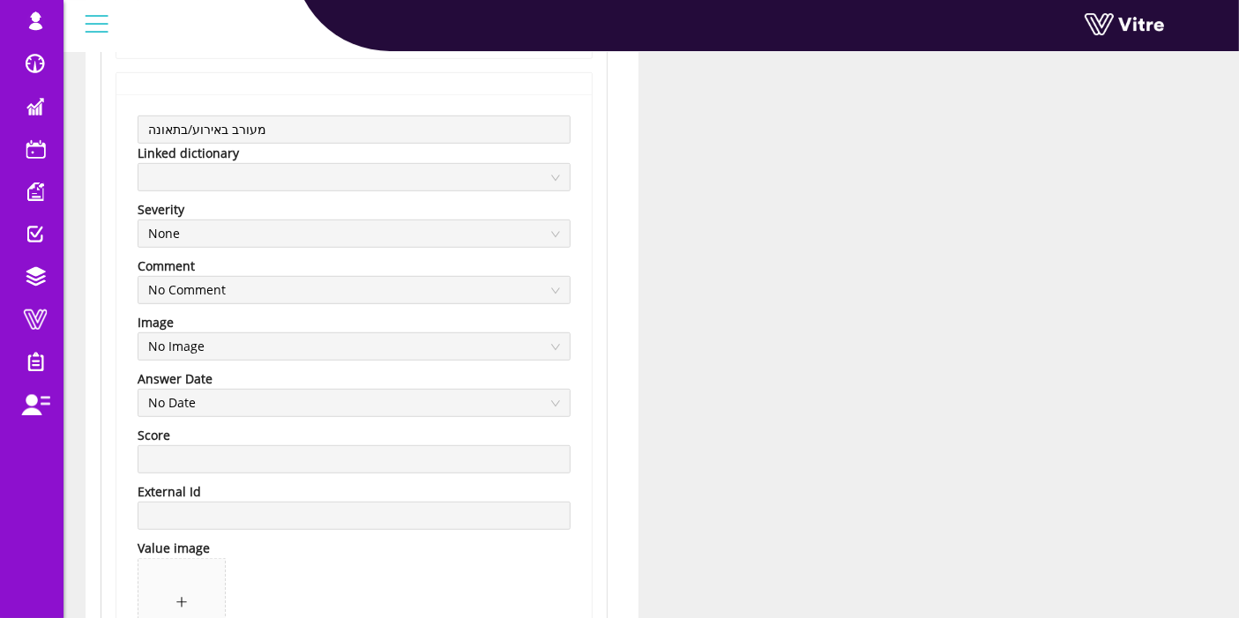
click at [101, 129] on div "Values עד Linked dictionary Severity None Comment No Comment Image No Image Ans…" at bounding box center [354, 364] width 507 height 2002
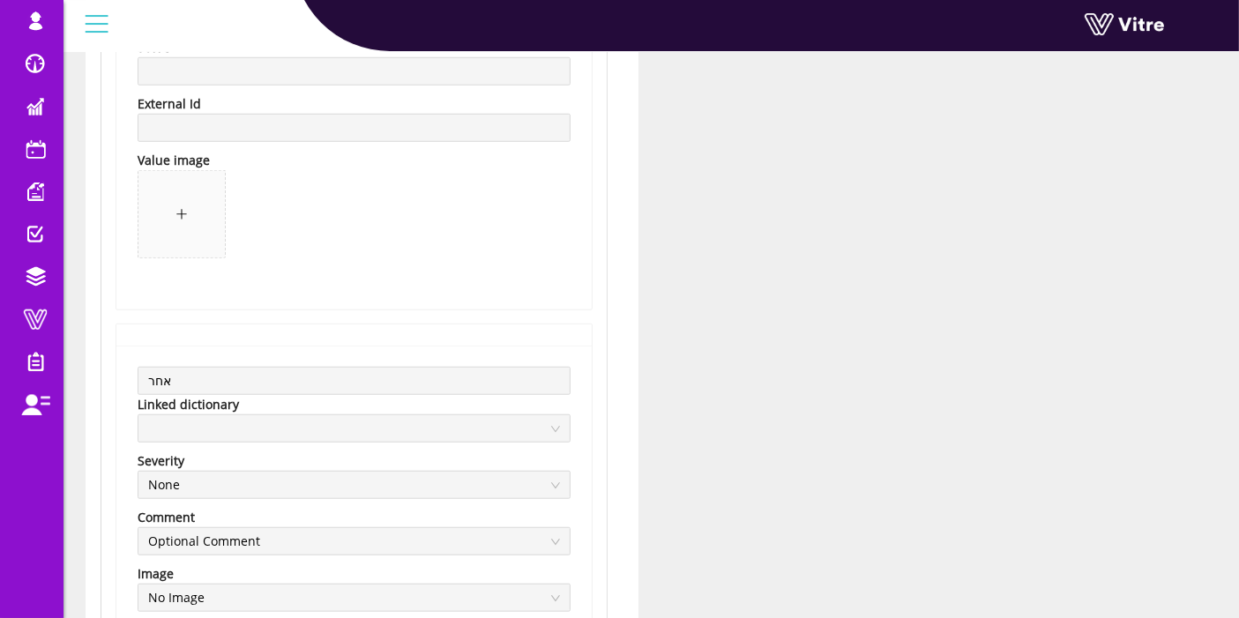
scroll to position [1398, 0]
